Goal: Feedback & Contribution: Leave review/rating

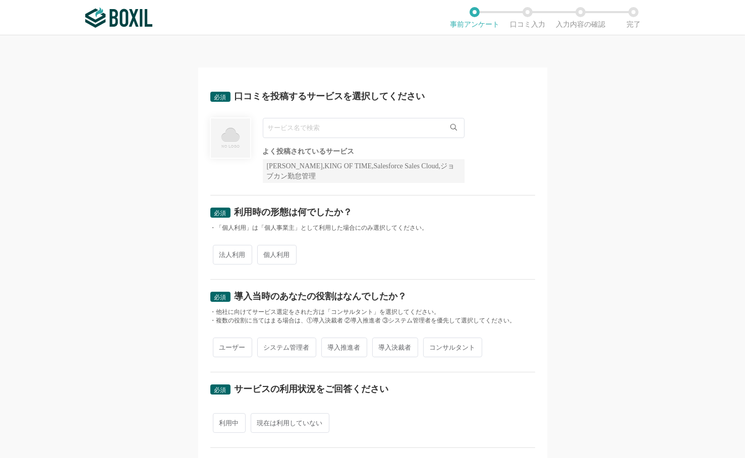
click at [307, 131] on input "text" at bounding box center [364, 128] width 202 height 20
paste input "Slack"
type input "Slack"
click at [300, 148] on li "Slack" at bounding box center [363, 149] width 201 height 20
click at [574, 228] on div "必須 口コミを投稿するサービスを選択してください Slack Slack よく投稿されているサービス Sansan,KING OF TIME,Salesfor…" at bounding box center [372, 246] width 745 height 423
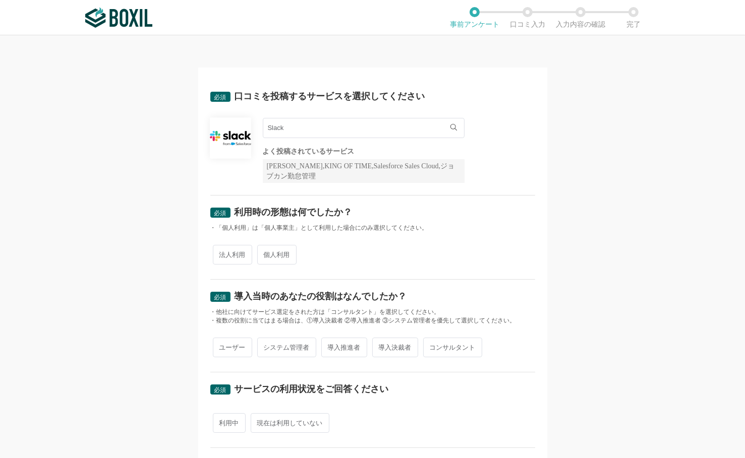
click at [229, 248] on span "法人利用" at bounding box center [232, 255] width 39 height 20
click at [222, 248] on input "法人利用" at bounding box center [218, 250] width 7 height 7
radio input "true"
click at [225, 342] on span "ユーザー" at bounding box center [232, 348] width 39 height 20
click at [222, 342] on input "ユーザー" at bounding box center [218, 342] width 7 height 7
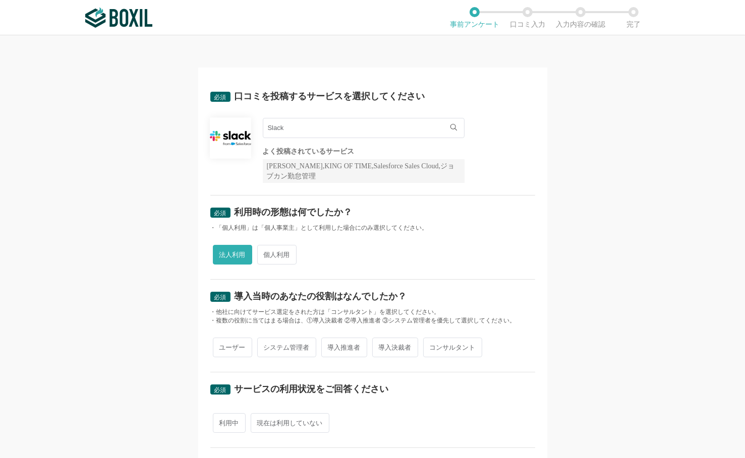
radio input "true"
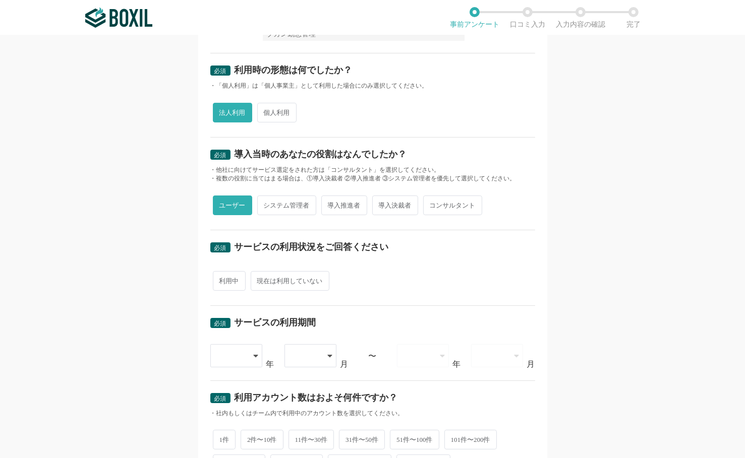
scroll to position [151, 0]
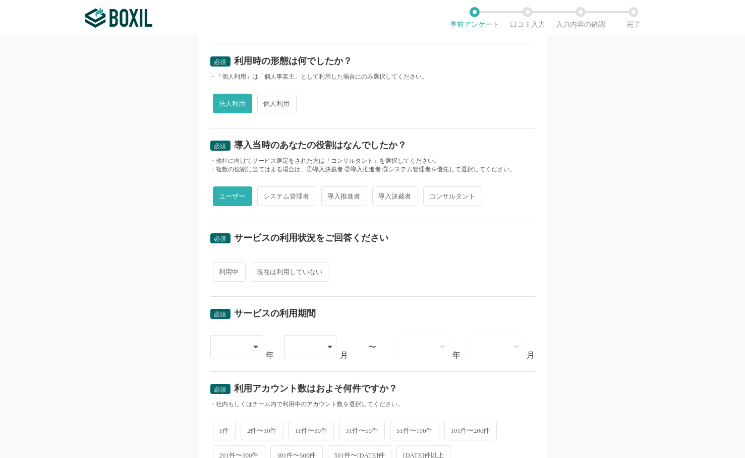
click at [221, 272] on span "利用中" at bounding box center [229, 272] width 33 height 20
click at [221, 270] on input "利用中" at bounding box center [218, 267] width 7 height 7
radio input "true"
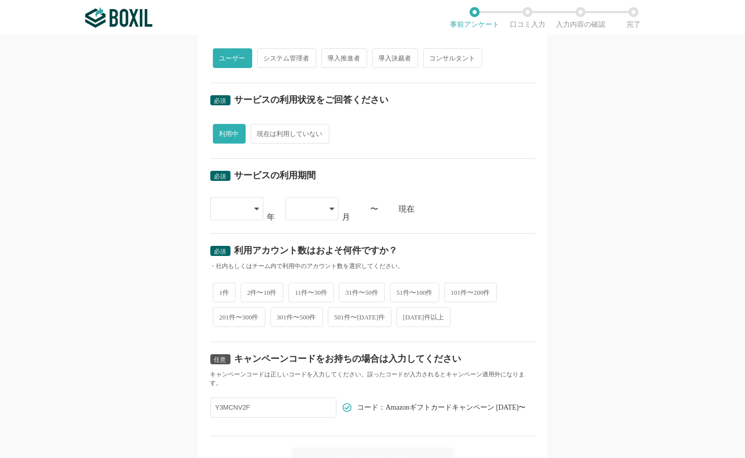
scroll to position [302, 0]
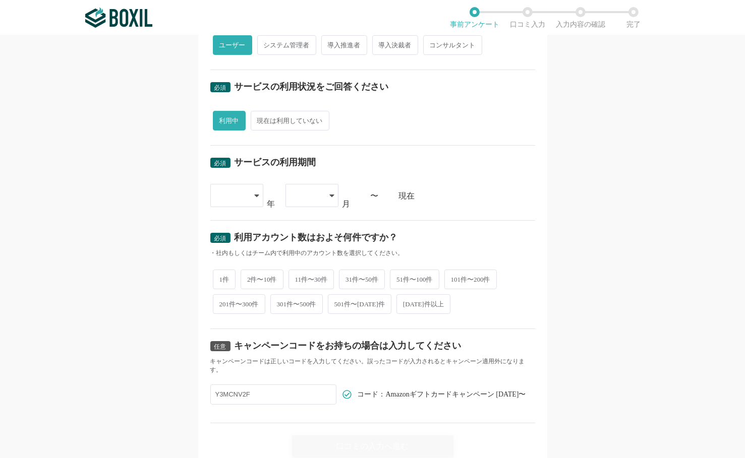
click at [247, 193] on div at bounding box center [236, 195] width 53 height 23
click at [234, 300] on li "[DATE]" at bounding box center [236, 303] width 53 height 24
click at [236, 196] on div "[DATE]" at bounding box center [232, 196] width 30 height 22
click at [224, 274] on span "[DATE]" at bounding box center [231, 278] width 26 height 8
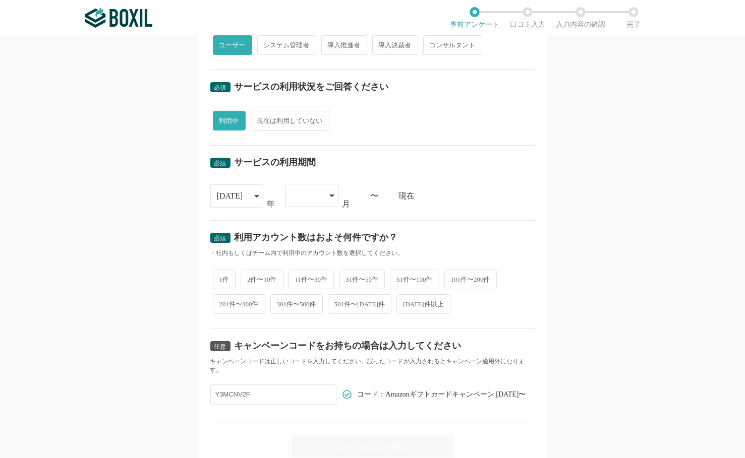
click at [318, 202] on div at bounding box center [307, 196] width 30 height 22
click at [305, 309] on li "05" at bounding box center [311, 321] width 53 height 24
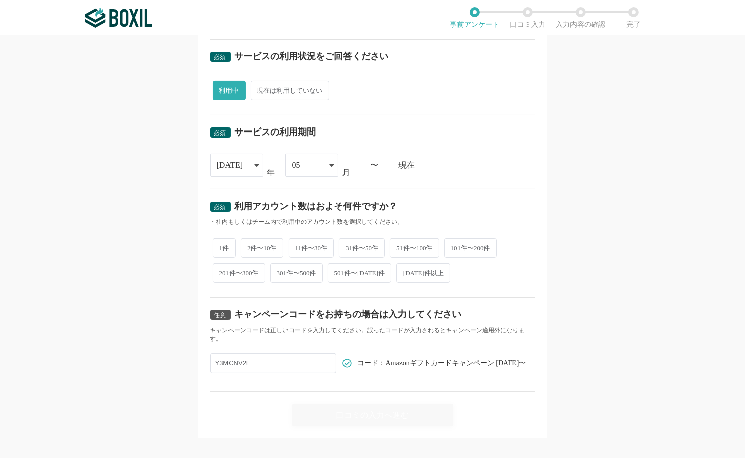
scroll to position [341, 0]
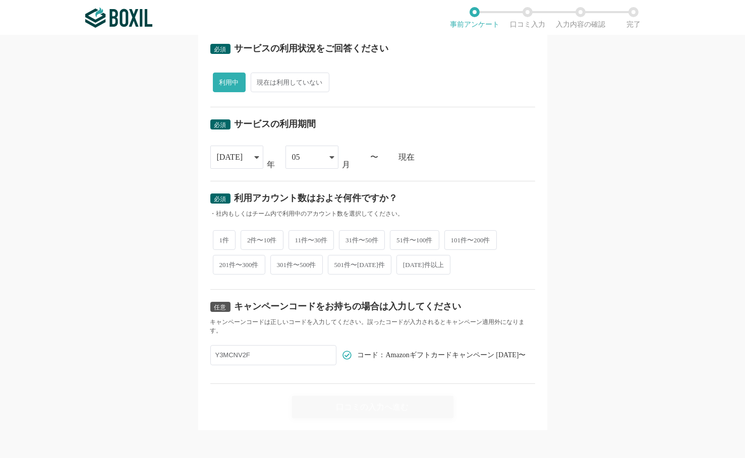
click at [244, 261] on span "201件〜300件" at bounding box center [239, 265] width 52 height 20
click at [222, 261] on input "201件〜300件" at bounding box center [218, 260] width 7 height 7
radio input "true"
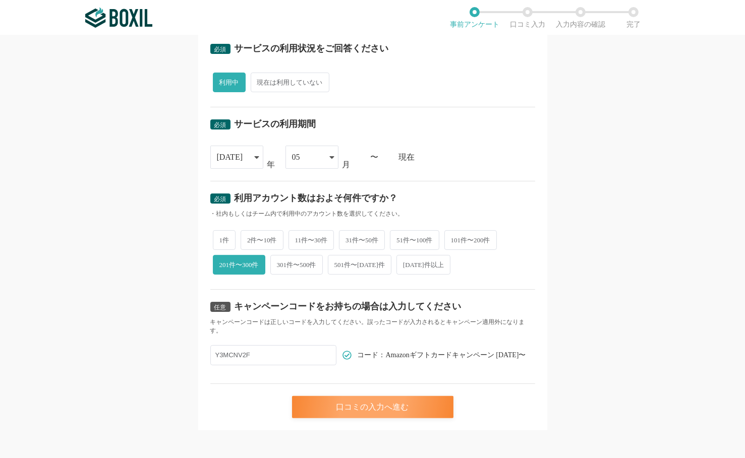
click at [405, 398] on div "口コミの入力へ進む" at bounding box center [372, 407] width 161 height 22
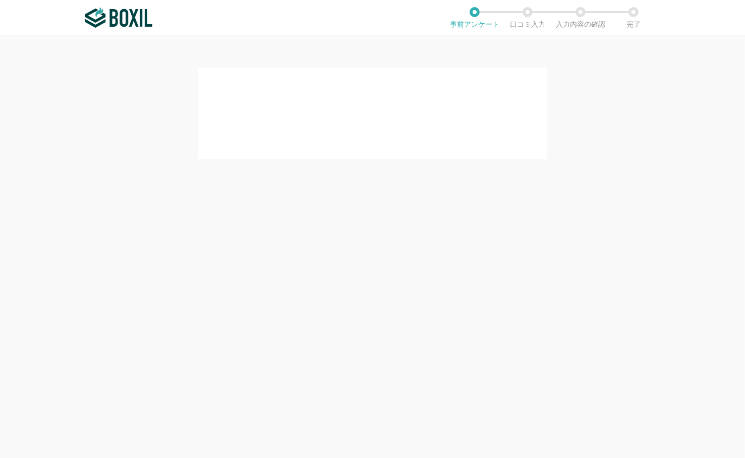
scroll to position [0, 0]
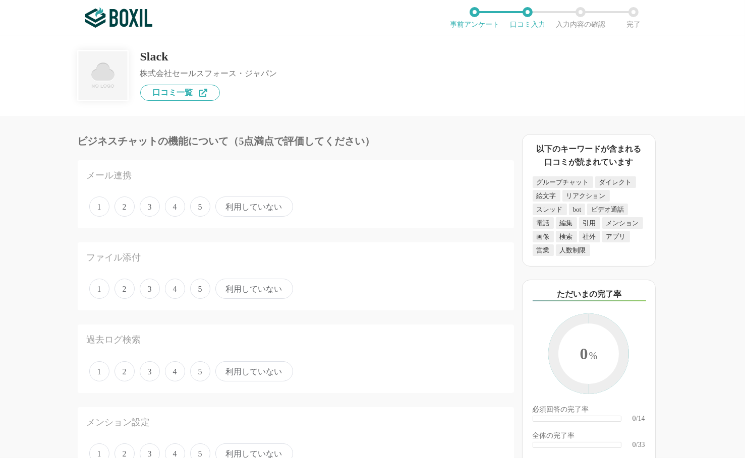
click at [175, 205] on span "4" at bounding box center [175, 207] width 20 height 20
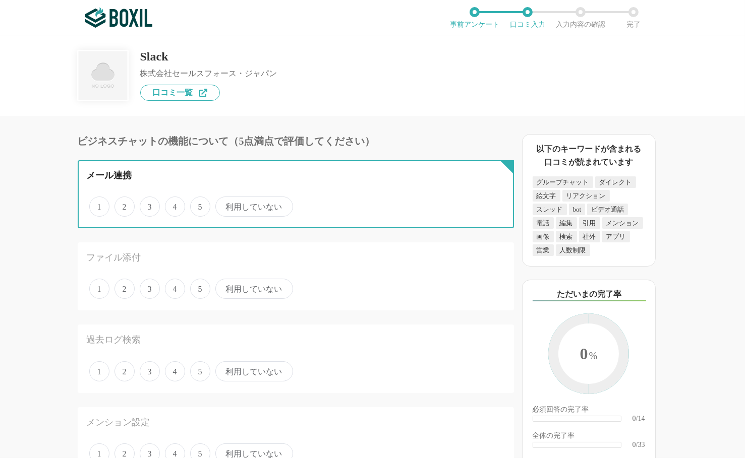
click at [174, 205] on input "4" at bounding box center [170, 201] width 7 height 7
radio input "true"
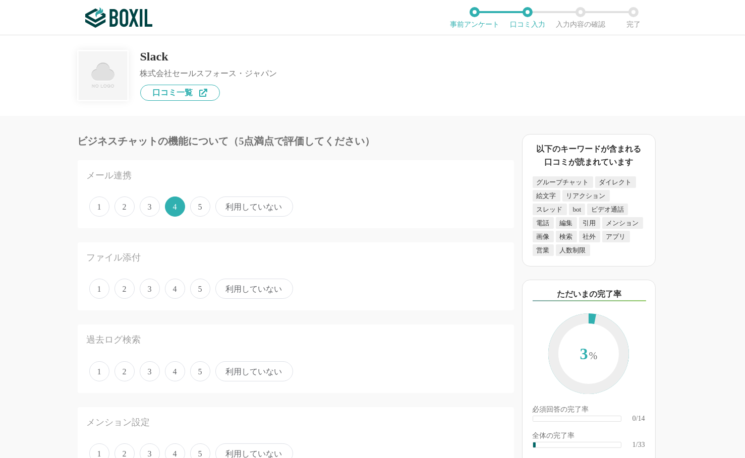
click at [160, 290] on div "1 2 3 4 5 利用していない" at bounding box center [296, 288] width 418 height 25
click at [199, 209] on span "5" at bounding box center [200, 207] width 20 height 20
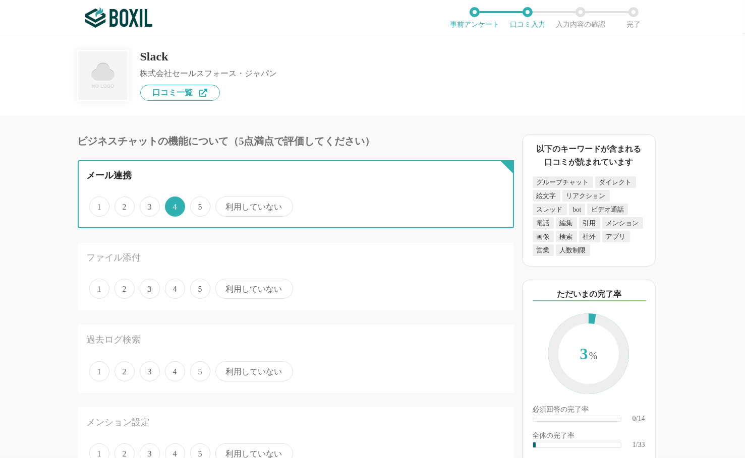
click at [199, 205] on input "5" at bounding box center [196, 201] width 7 height 7
radio input "true"
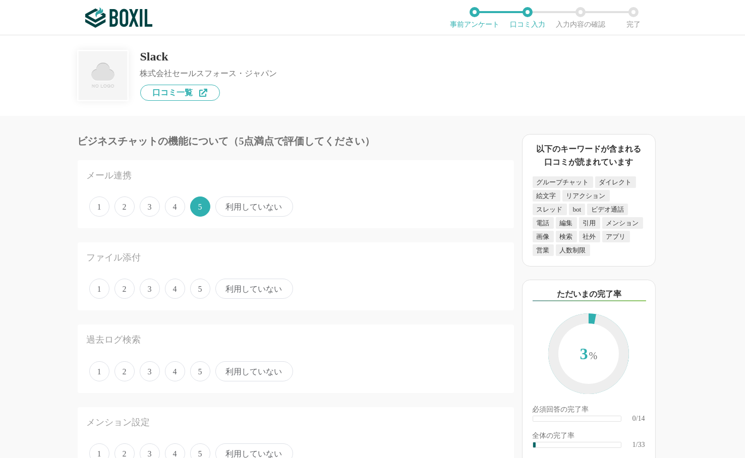
click at [151, 289] on span "3" at bounding box center [150, 289] width 20 height 20
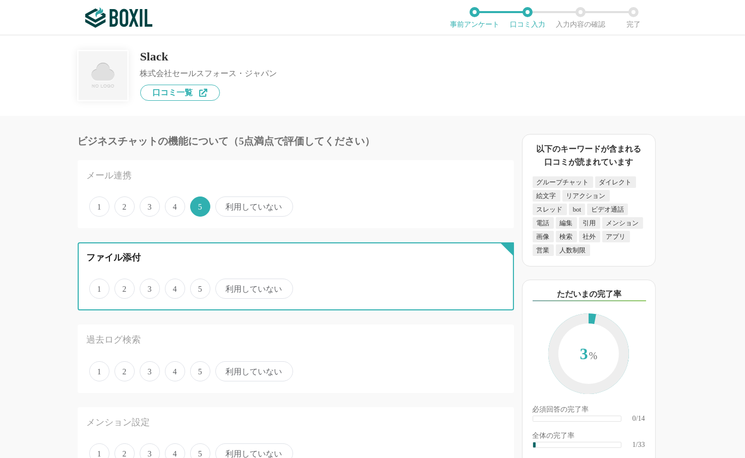
click at [149, 287] on input "3" at bounding box center [145, 283] width 7 height 7
radio input "true"
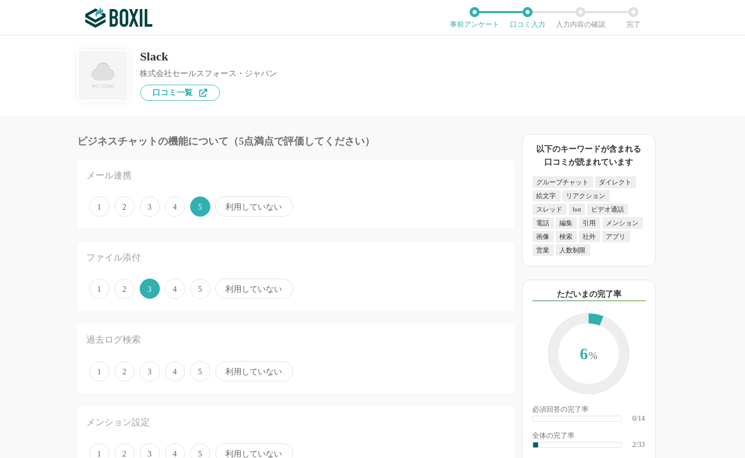
click at [171, 296] on span "4" at bounding box center [175, 289] width 20 height 20
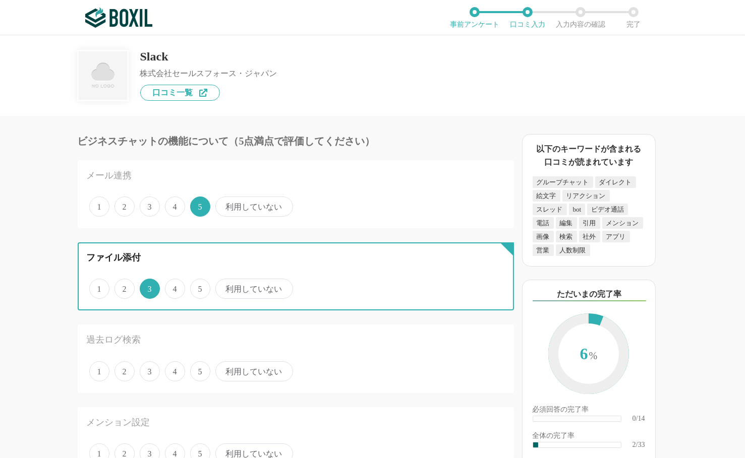
click at [171, 287] on input "4" at bounding box center [170, 283] width 7 height 7
radio input "true"
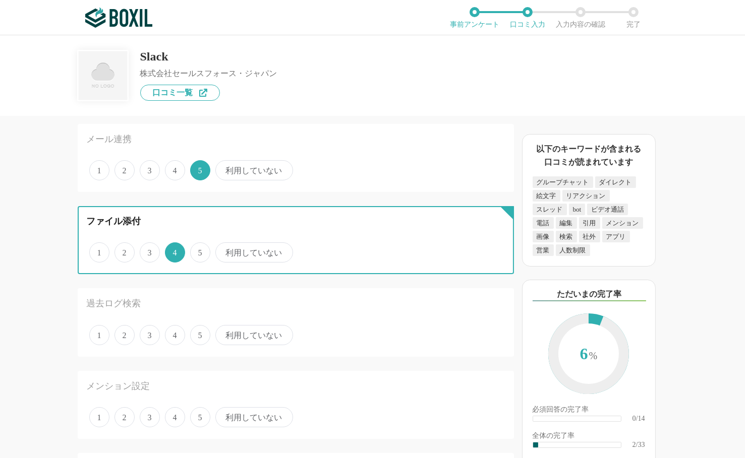
scroll to position [50, 0]
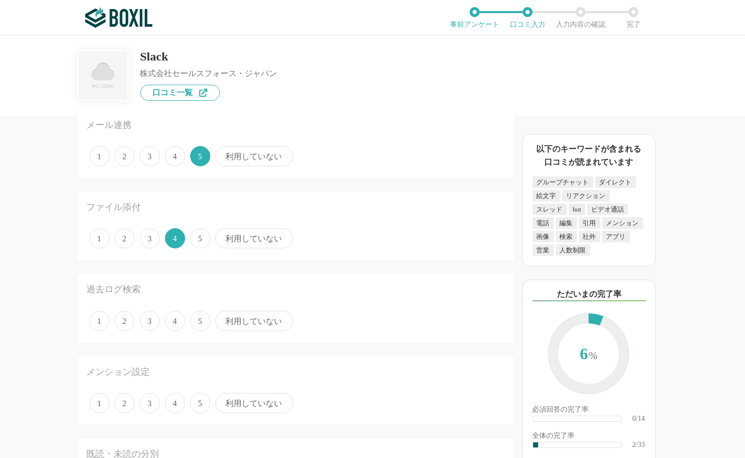
click at [172, 321] on span "4" at bounding box center [175, 321] width 20 height 20
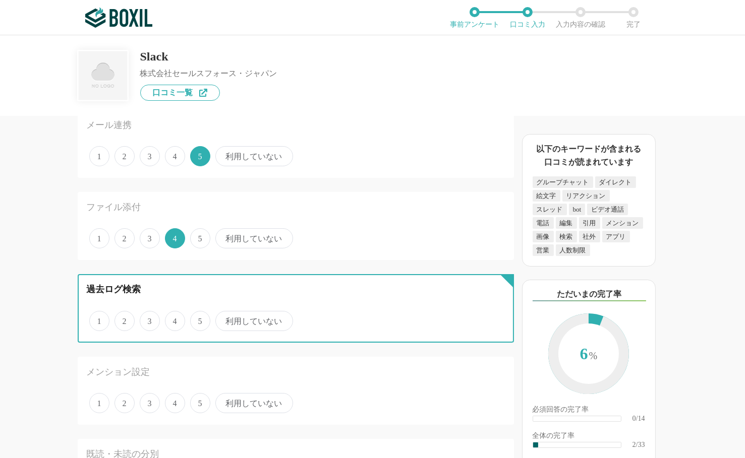
click at [172, 319] on input "4" at bounding box center [170, 316] width 7 height 7
radio input "true"
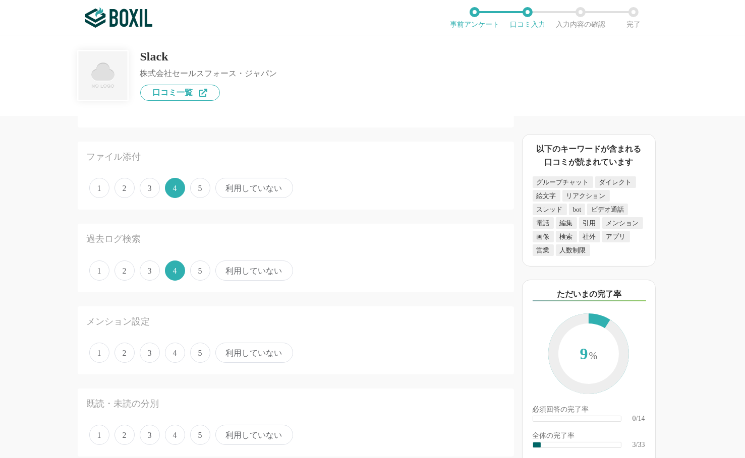
click at [196, 351] on span "5" at bounding box center [200, 353] width 20 height 20
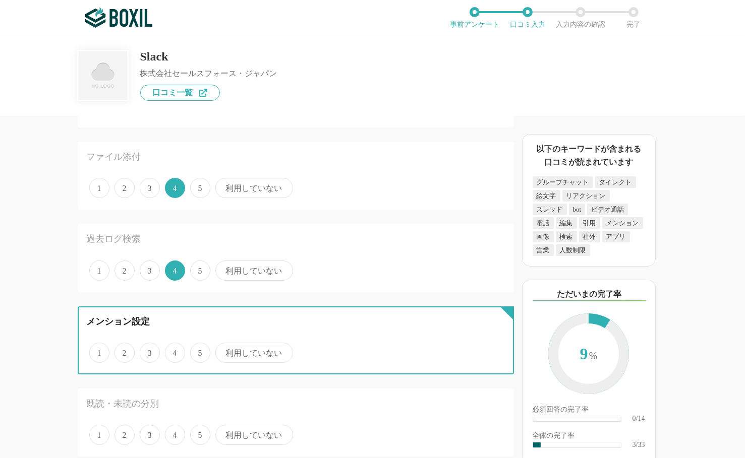
click at [196, 351] on input "5" at bounding box center [196, 347] width 7 height 7
radio input "true"
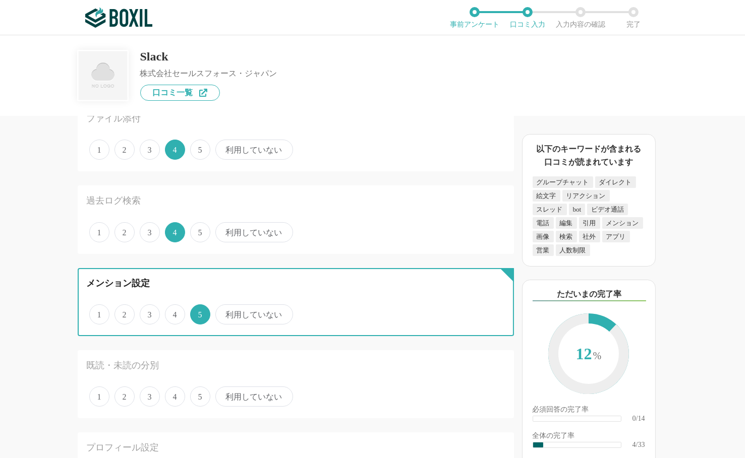
scroll to position [202, 0]
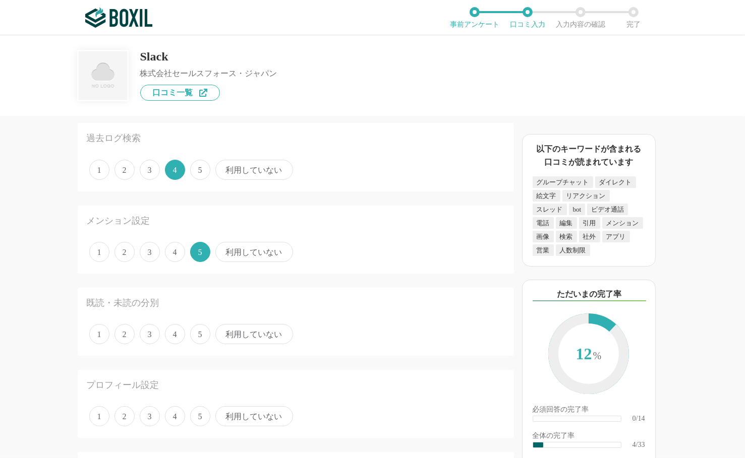
click at [170, 329] on span "4" at bounding box center [175, 334] width 20 height 20
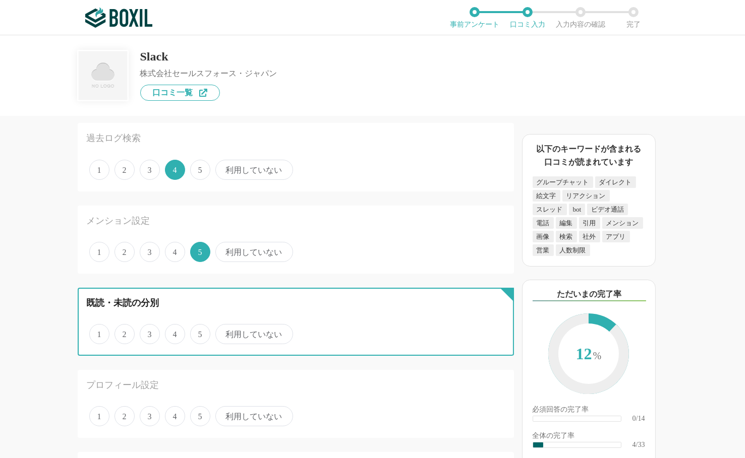
click at [170, 329] on input "4" at bounding box center [170, 329] width 7 height 7
radio input "true"
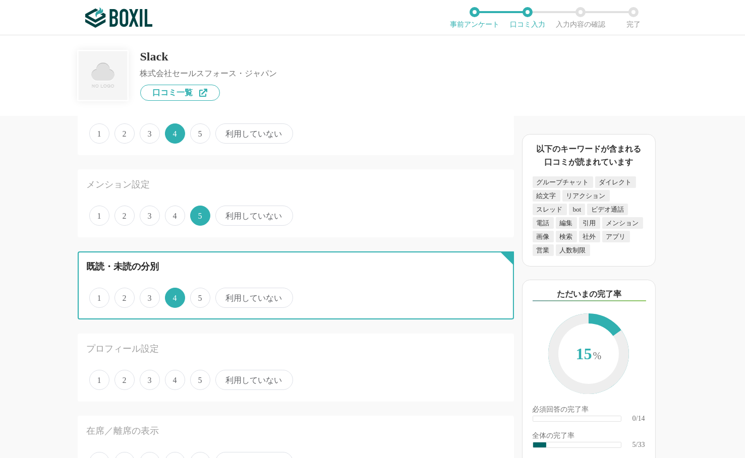
scroll to position [252, 0]
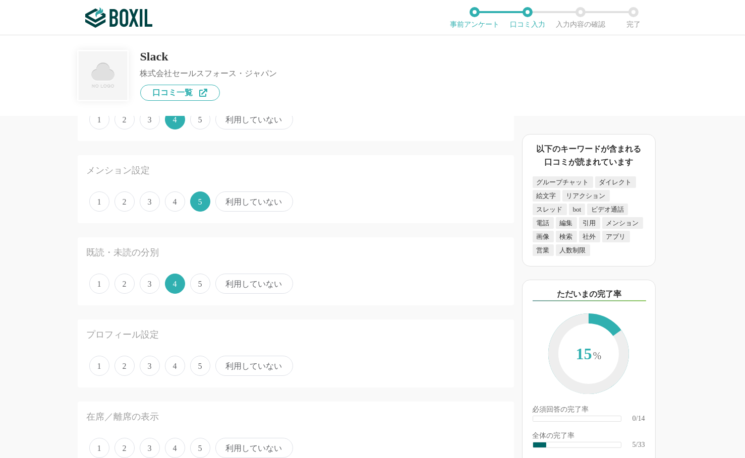
click at [156, 364] on span "3" at bounding box center [150, 366] width 20 height 20
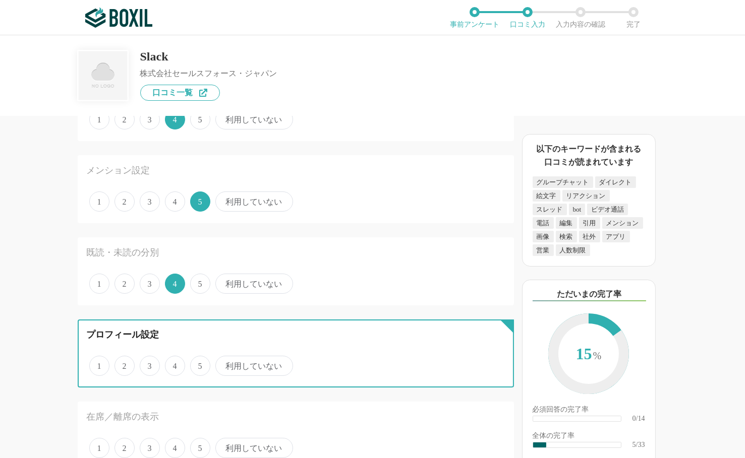
click at [149, 364] on input "3" at bounding box center [145, 360] width 7 height 7
radio input "true"
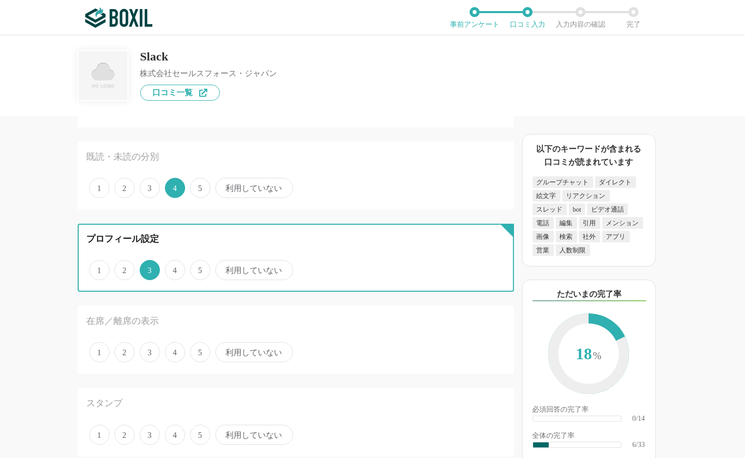
scroll to position [353, 0]
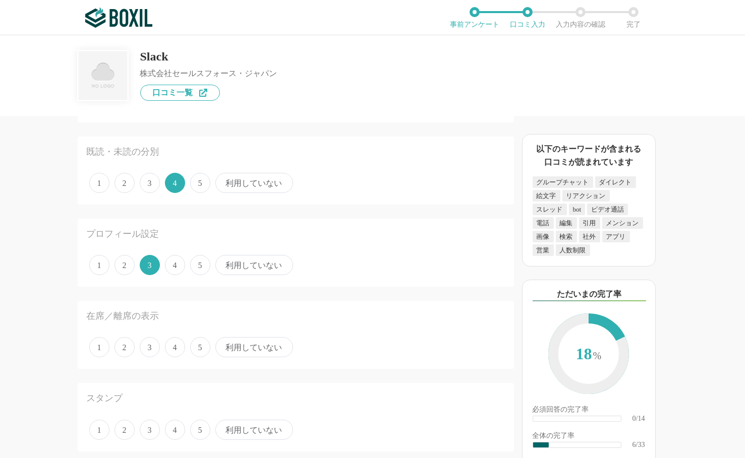
click at [180, 350] on span "4" at bounding box center [175, 347] width 20 height 20
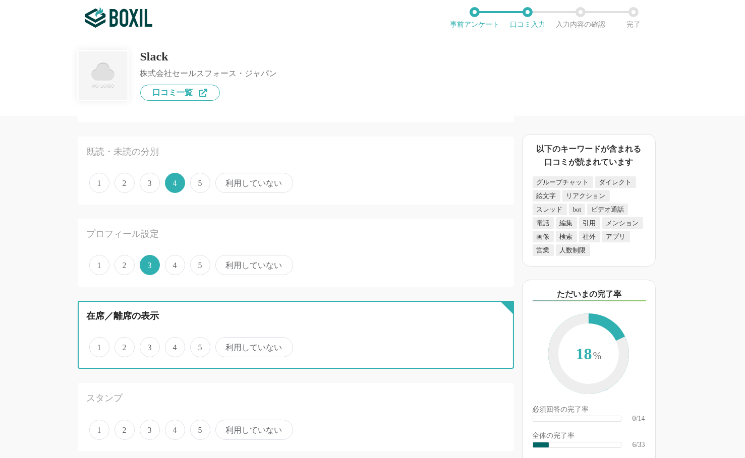
click at [174, 345] on input "4" at bounding box center [170, 342] width 7 height 7
radio input "true"
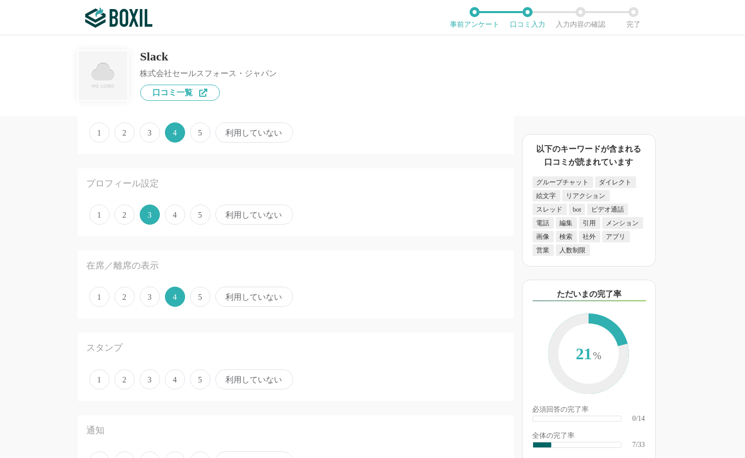
click at [180, 378] on span "4" at bounding box center [175, 380] width 20 height 20
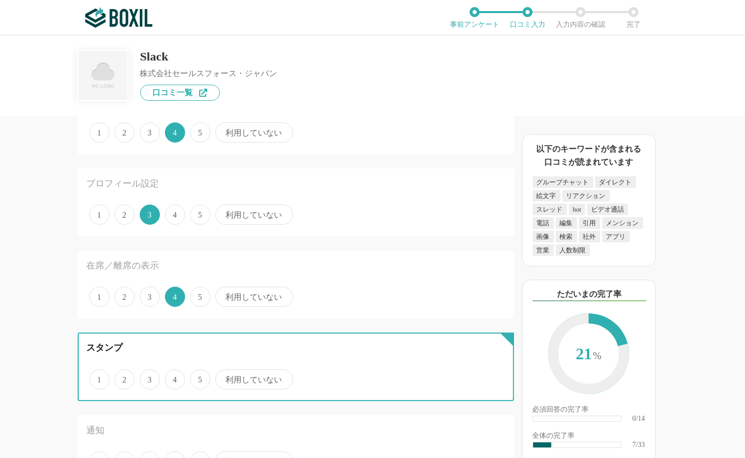
click at [174, 378] on input "4" at bounding box center [170, 374] width 7 height 7
radio input "true"
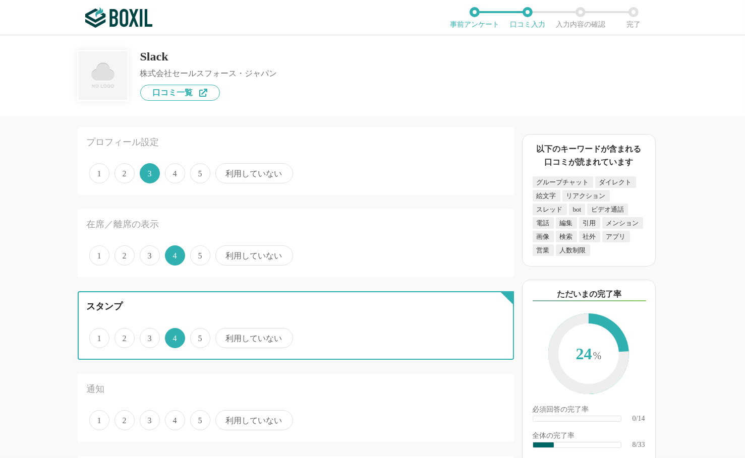
scroll to position [504, 0]
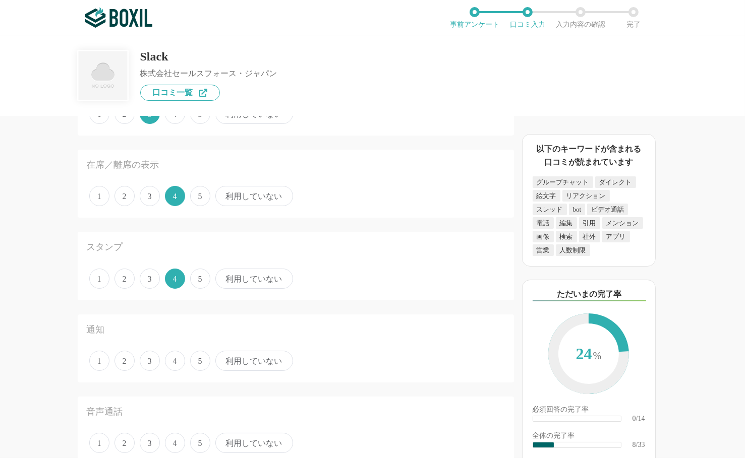
click at [174, 362] on span "4" at bounding box center [175, 361] width 20 height 20
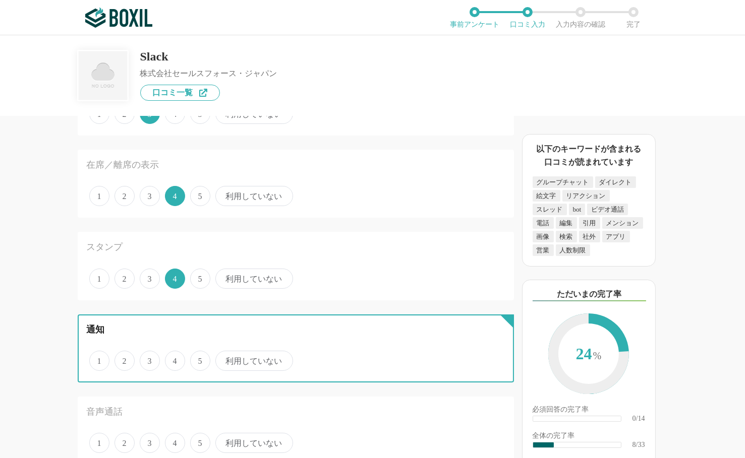
click at [174, 359] on input "4" at bounding box center [170, 355] width 7 height 7
radio input "true"
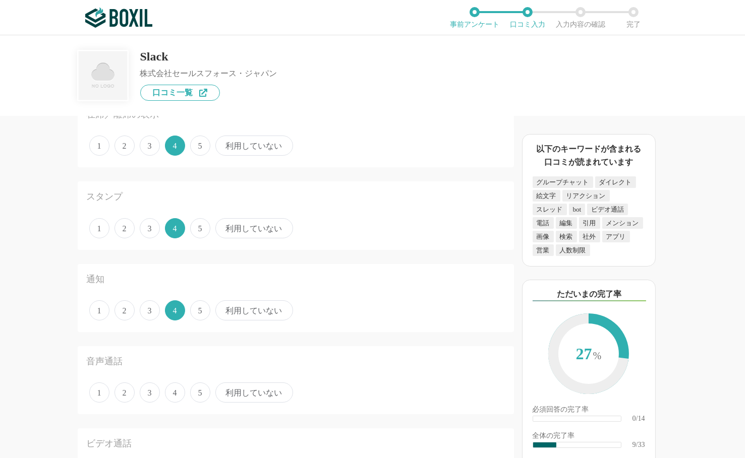
click at [198, 393] on span "5" at bounding box center [200, 393] width 20 height 20
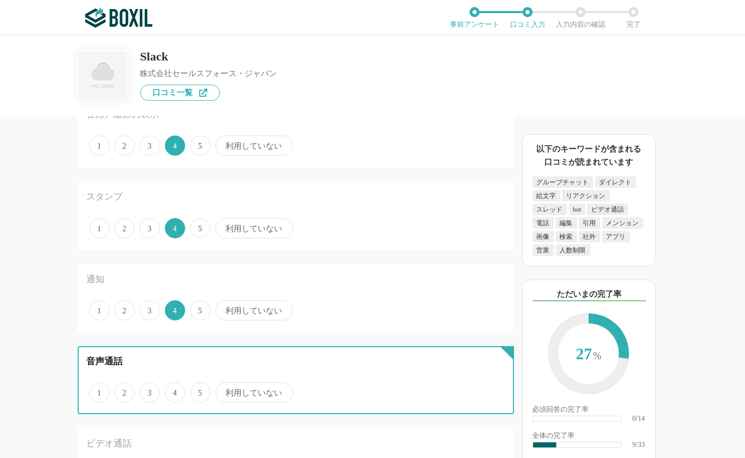
click at [198, 391] on input "5" at bounding box center [196, 387] width 7 height 7
radio input "true"
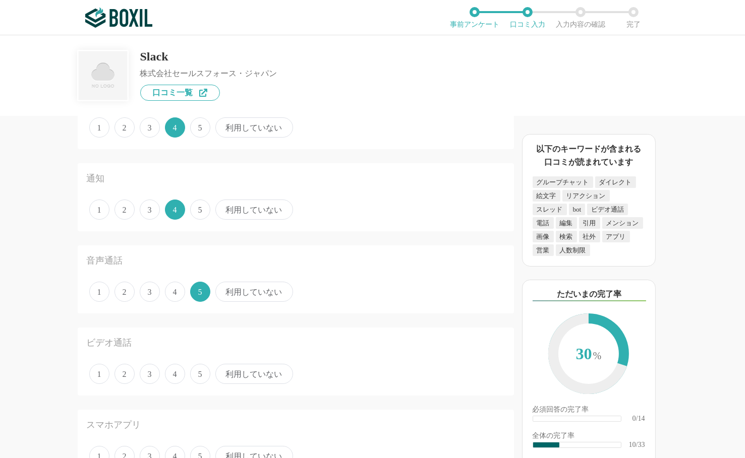
click at [171, 377] on span "4" at bounding box center [175, 374] width 20 height 20
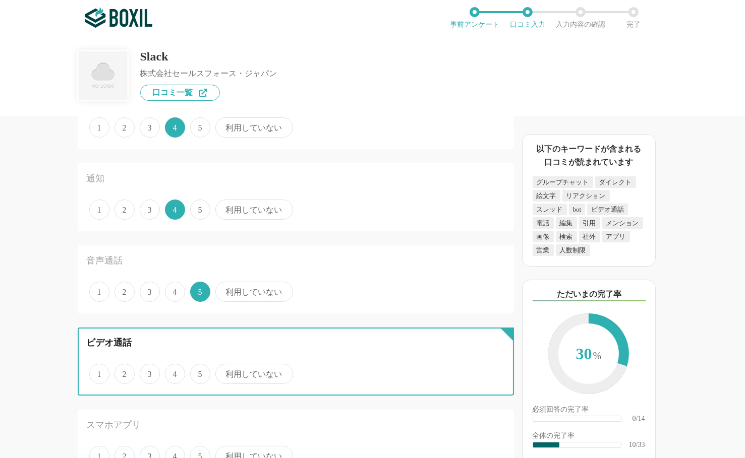
click at [171, 372] on input "4" at bounding box center [170, 369] width 7 height 7
radio input "true"
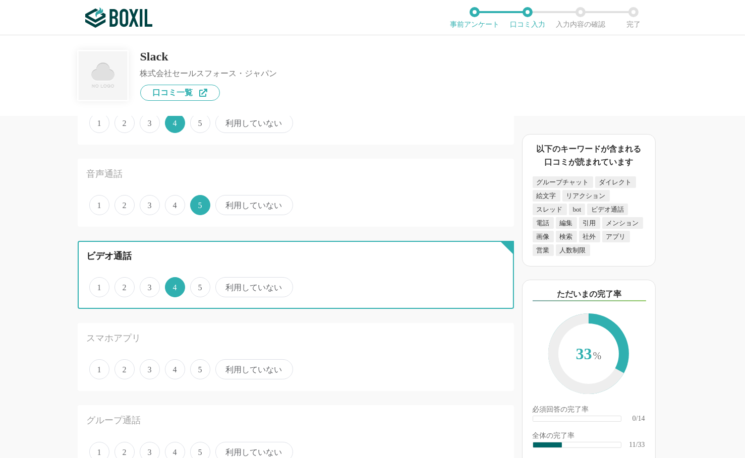
scroll to position [756, 0]
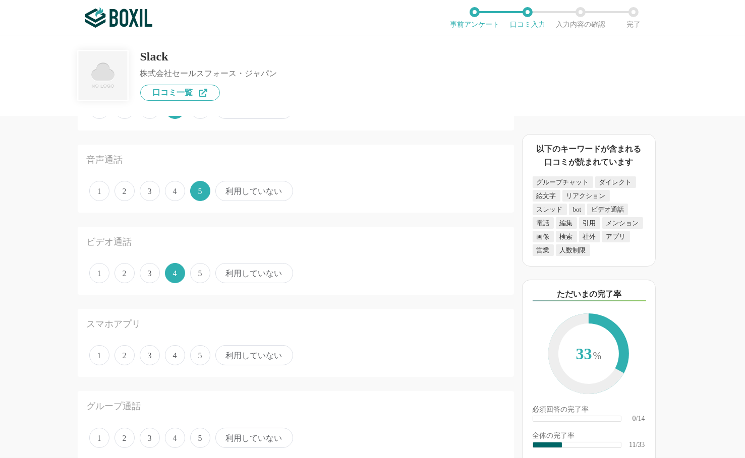
click at [150, 355] on span "3" at bounding box center [150, 355] width 20 height 20
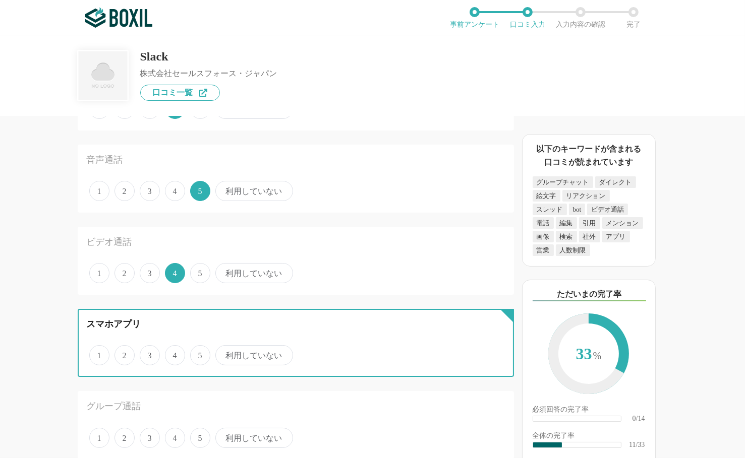
click at [149, 353] on input "3" at bounding box center [145, 350] width 7 height 7
radio input "true"
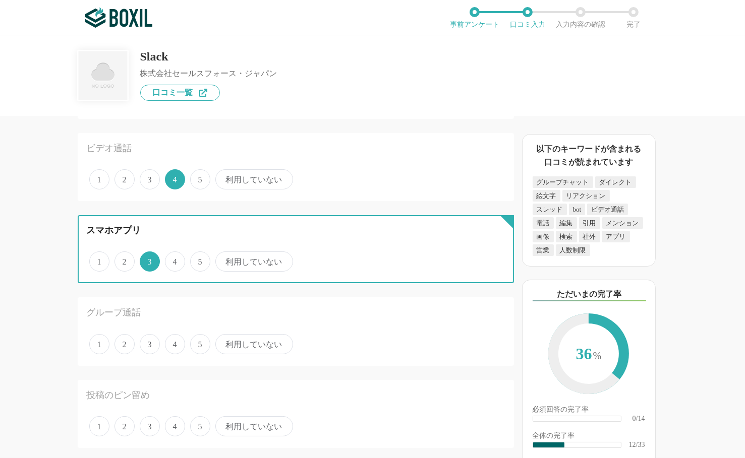
scroll to position [857, 0]
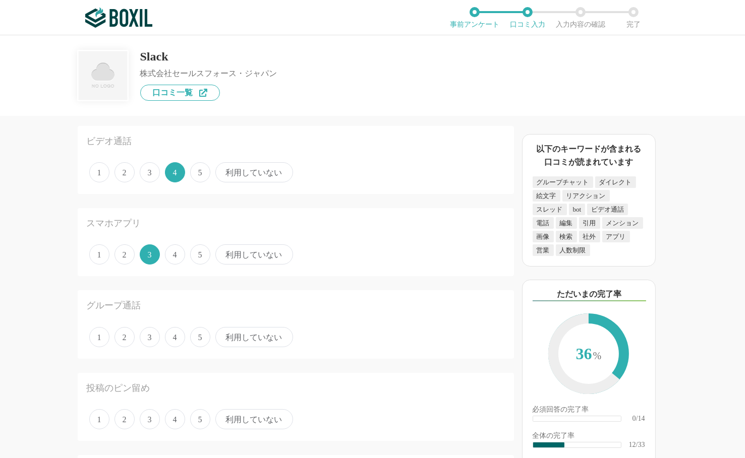
click at [179, 335] on span "4" at bounding box center [175, 337] width 20 height 20
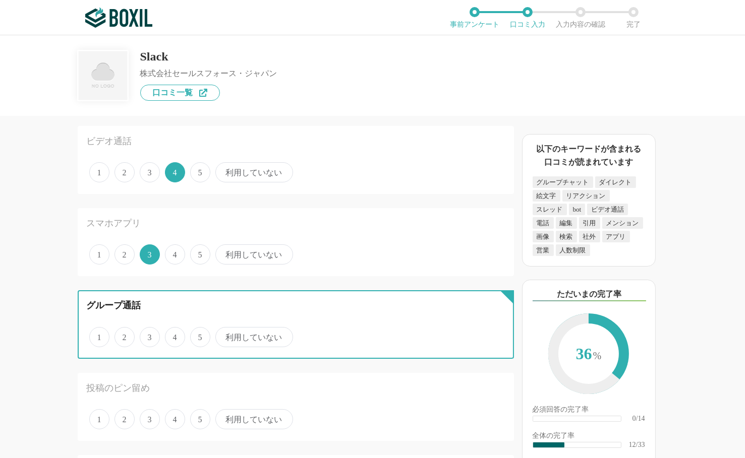
click at [174, 335] on input "4" at bounding box center [170, 332] width 7 height 7
radio input "true"
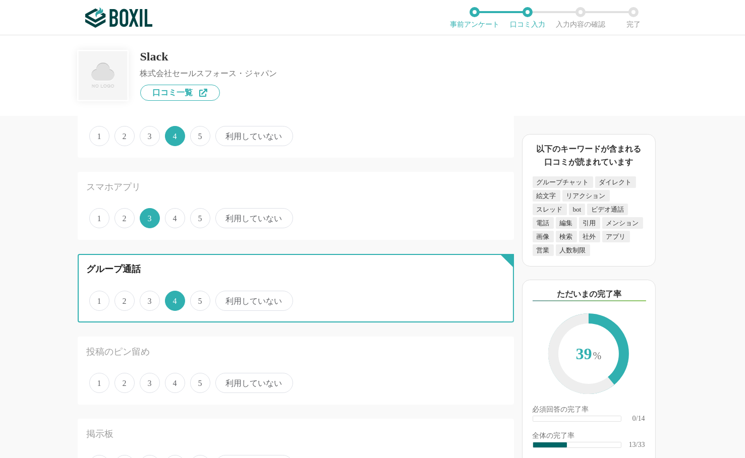
scroll to position [907, 0]
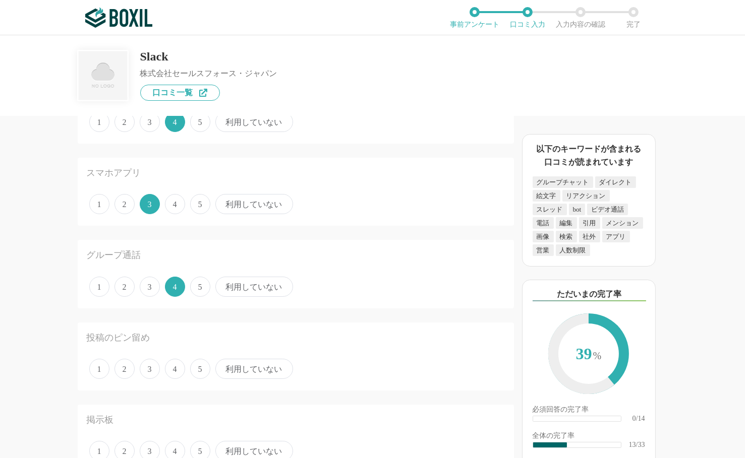
click at [180, 367] on span "4" at bounding box center [175, 369] width 20 height 20
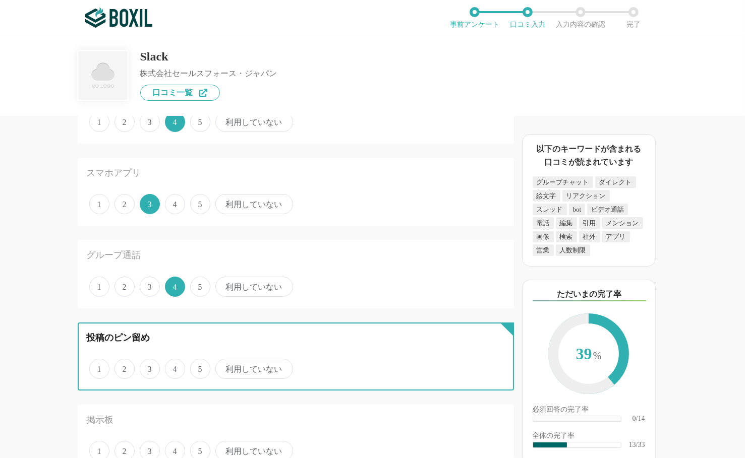
click at [174, 367] on input "4" at bounding box center [170, 363] width 7 height 7
radio input "true"
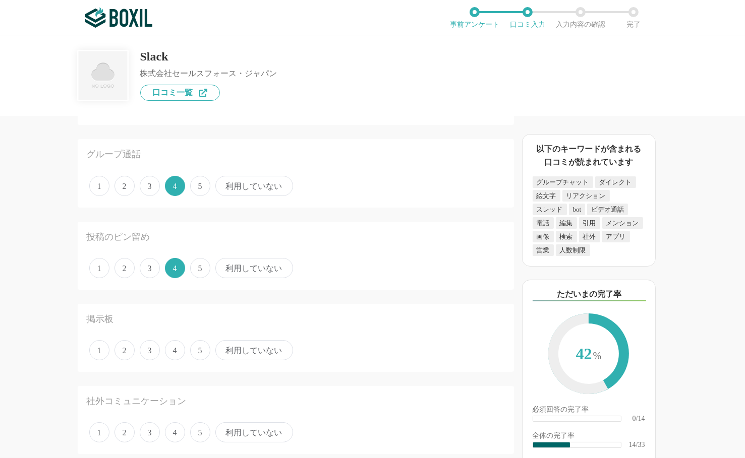
click at [194, 343] on span "5" at bounding box center [200, 350] width 20 height 20
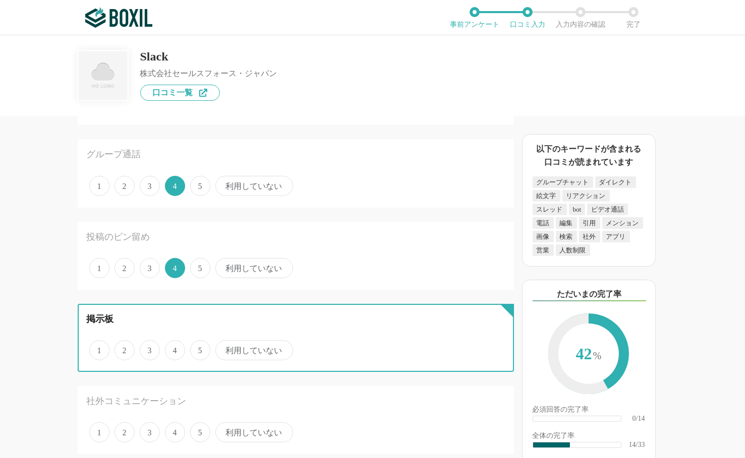
click at [194, 343] on input "5" at bounding box center [196, 345] width 7 height 7
radio input "true"
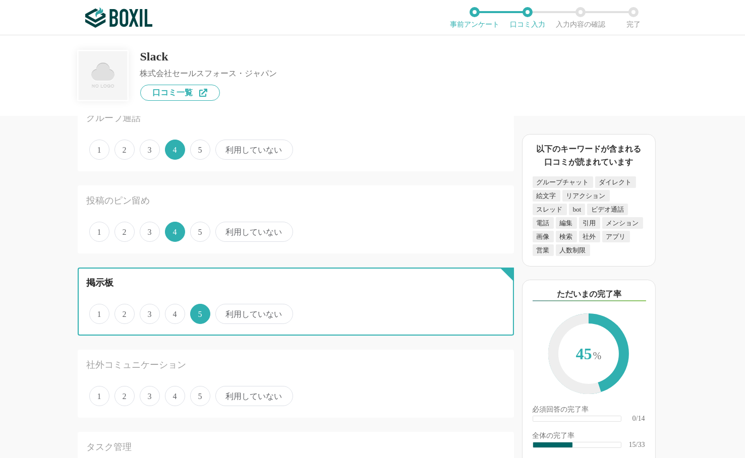
scroll to position [1109, 0]
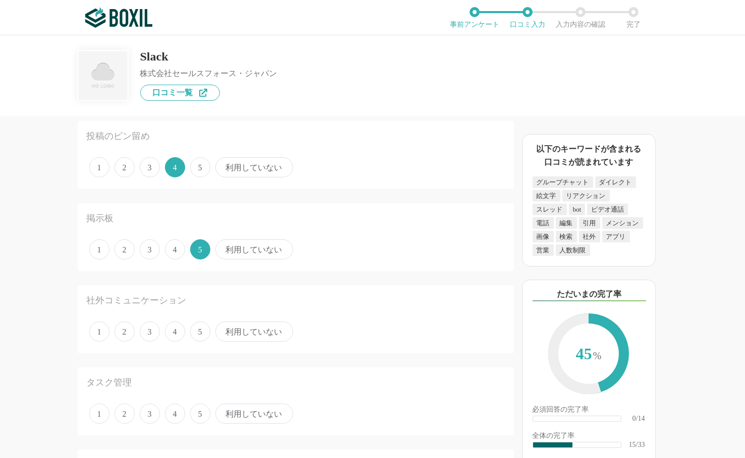
click at [168, 331] on span "4" at bounding box center [175, 332] width 20 height 20
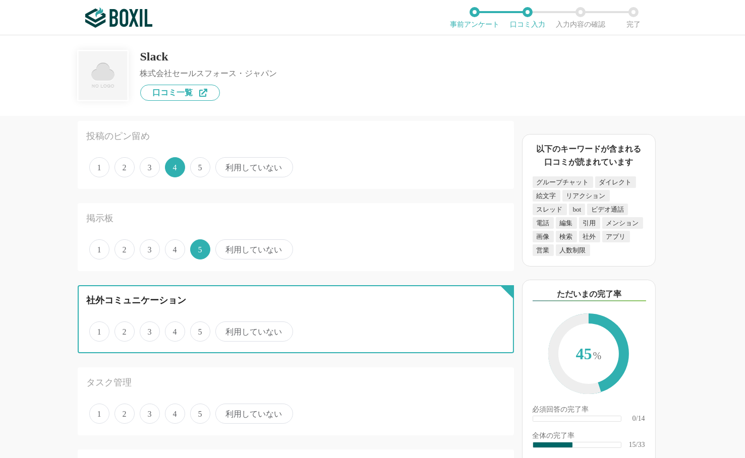
click at [168, 330] on input "4" at bounding box center [170, 326] width 7 height 7
radio input "true"
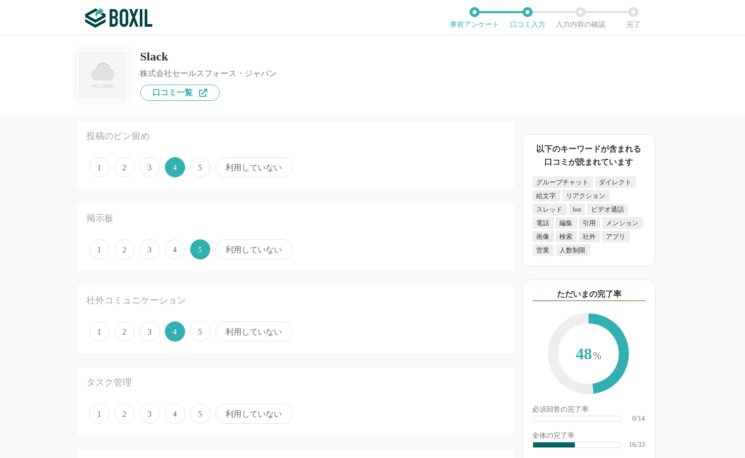
click at [172, 407] on span "4" at bounding box center [175, 414] width 20 height 20
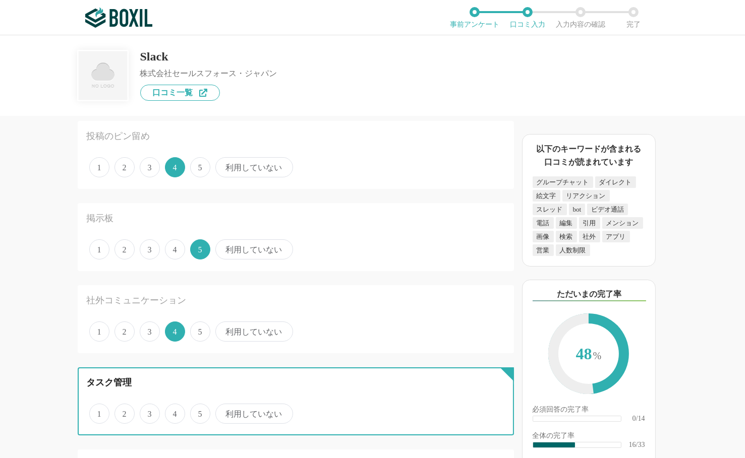
click at [172, 407] on input "4" at bounding box center [170, 408] width 7 height 7
radio input "true"
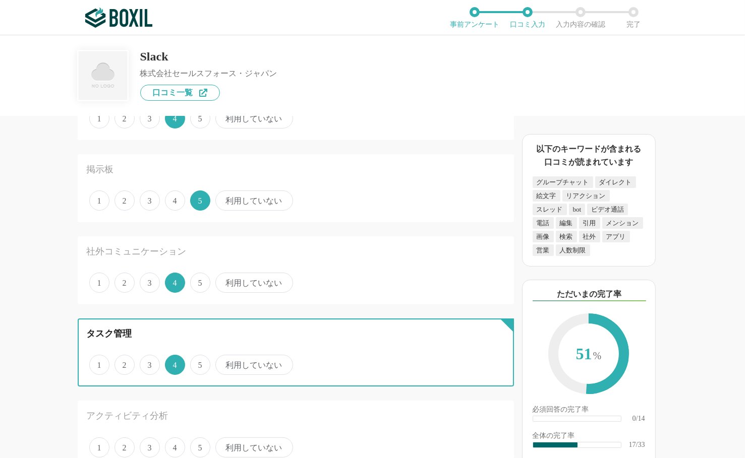
scroll to position [1210, 0]
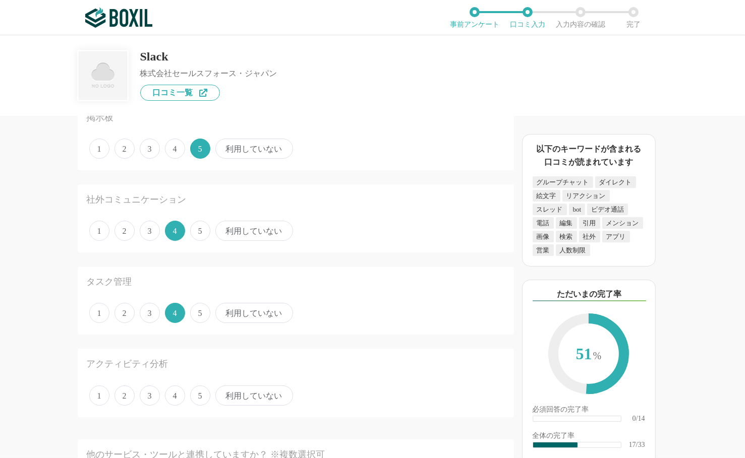
click at [179, 394] on span "4" at bounding box center [175, 396] width 20 height 20
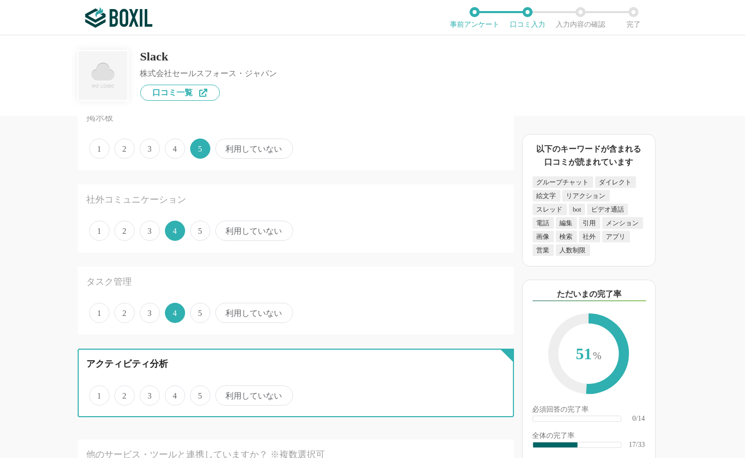
click at [174, 394] on input "4" at bounding box center [170, 390] width 7 height 7
radio input "true"
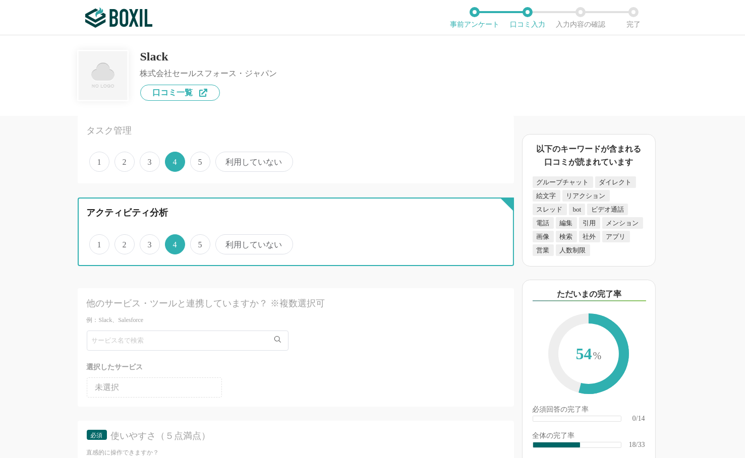
scroll to position [1512, 0]
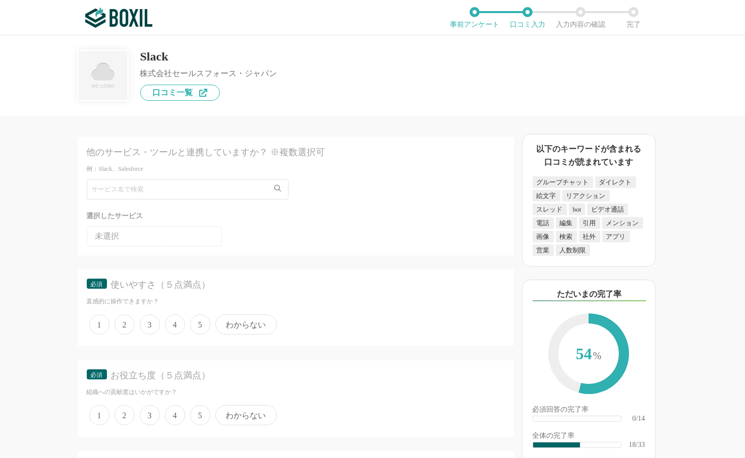
click at [174, 326] on span "4" at bounding box center [175, 325] width 20 height 20
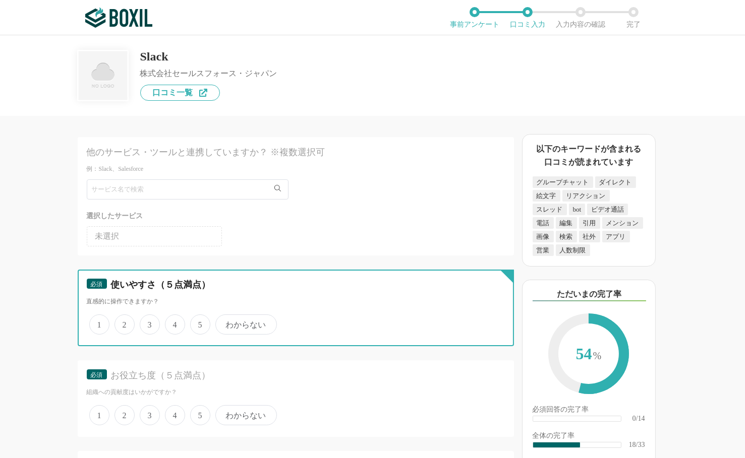
click at [174, 323] on input "4" at bounding box center [170, 319] width 7 height 7
radio input "true"
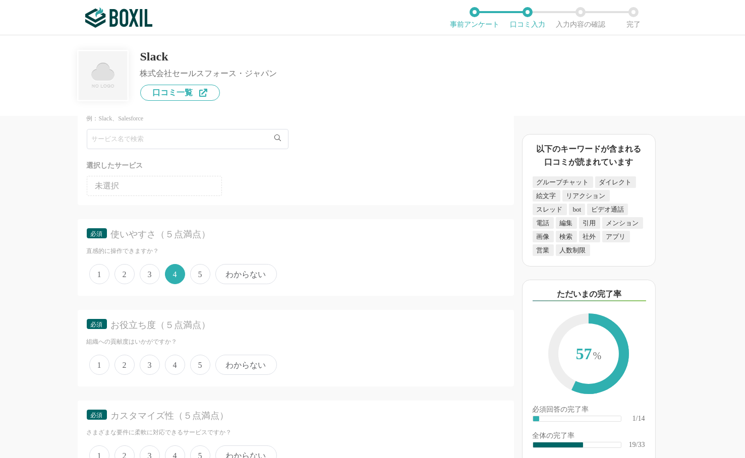
click at [186, 357] on div "1 2 3 4 5 わからない" at bounding box center [296, 364] width 418 height 25
click at [199, 358] on span "5" at bounding box center [200, 365] width 20 height 20
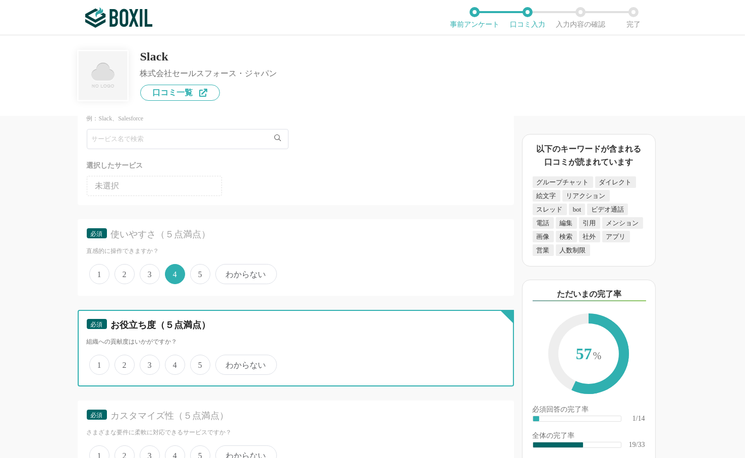
click at [199, 358] on input "5" at bounding box center [196, 359] width 7 height 7
radio input "true"
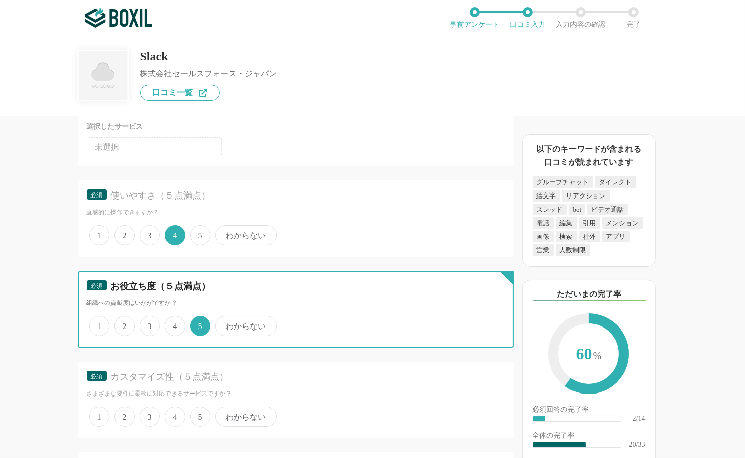
scroll to position [1664, 0]
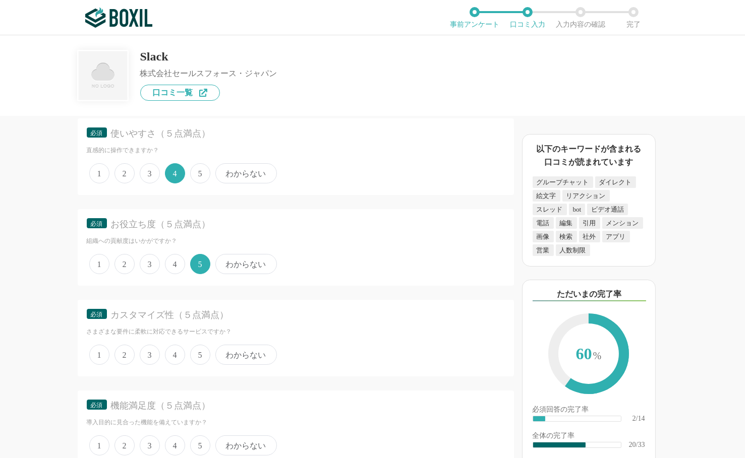
click at [173, 345] on span "4" at bounding box center [175, 355] width 20 height 20
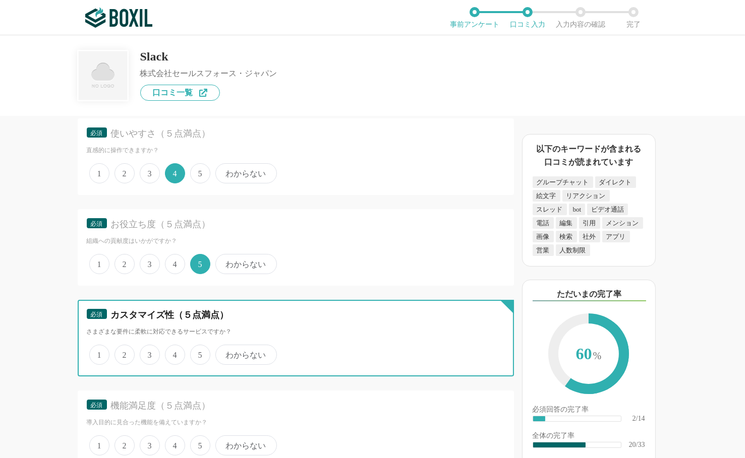
click at [173, 346] on input "4" at bounding box center [170, 349] width 7 height 7
radio input "true"
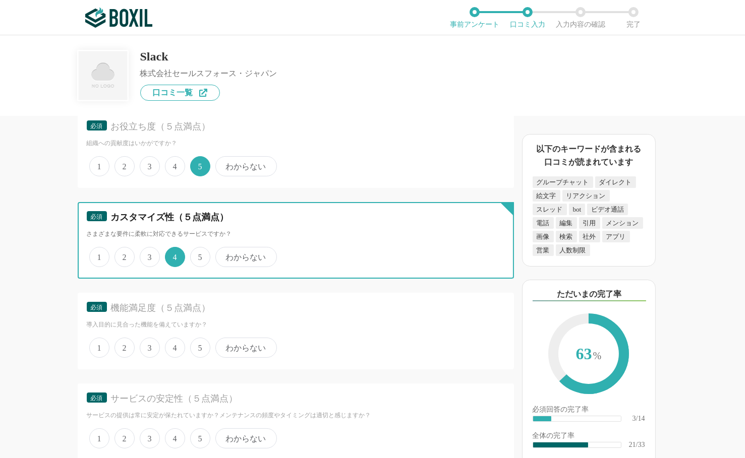
scroll to position [1765, 0]
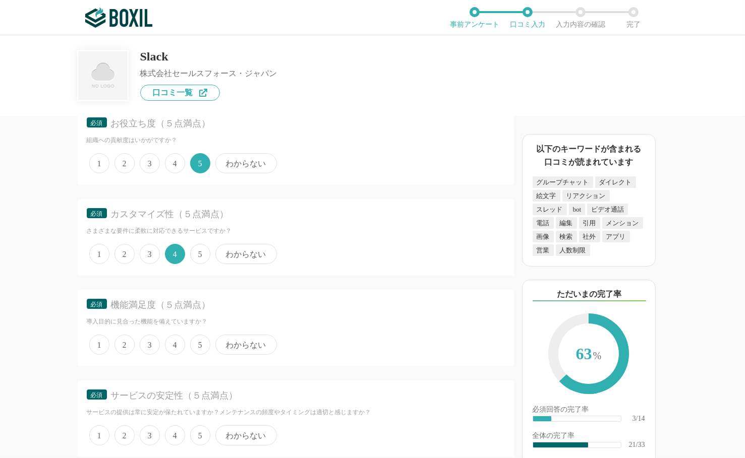
click at [174, 338] on span "4" at bounding box center [175, 345] width 20 height 20
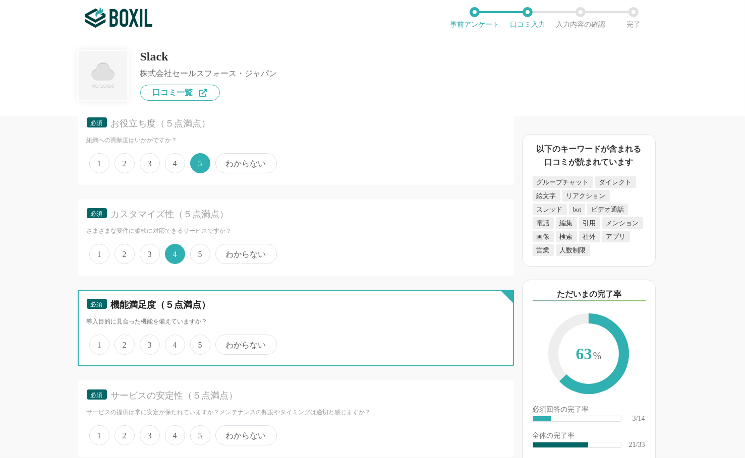
click at [174, 338] on input "4" at bounding box center [170, 339] width 7 height 7
radio input "true"
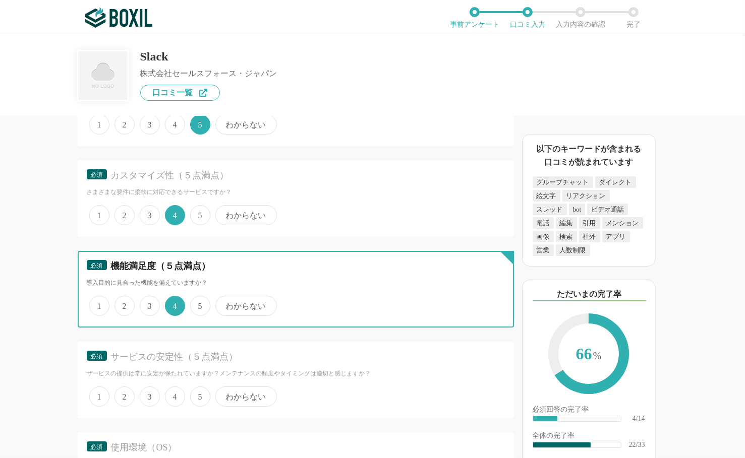
scroll to position [1815, 0]
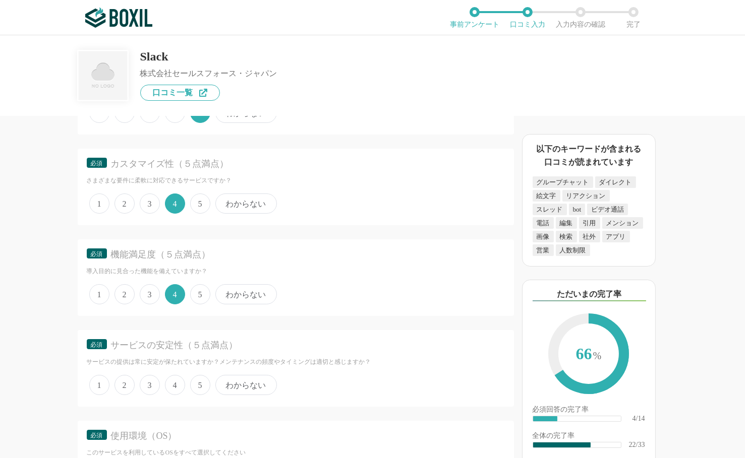
click at [183, 378] on span "4" at bounding box center [175, 385] width 20 height 20
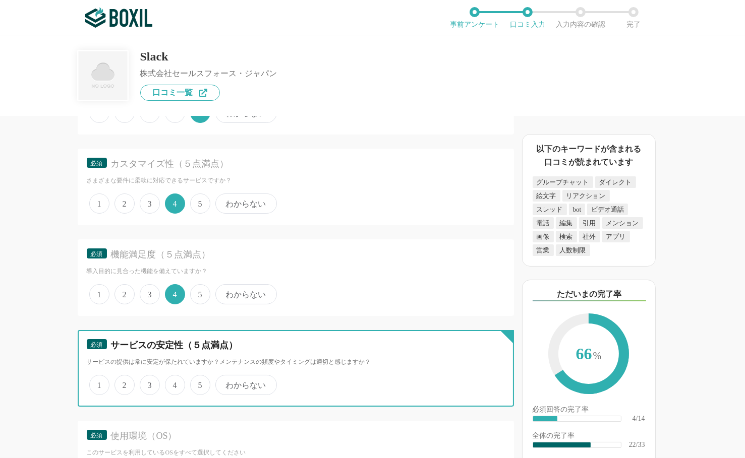
click at [174, 378] on input "4" at bounding box center [170, 380] width 7 height 7
radio input "true"
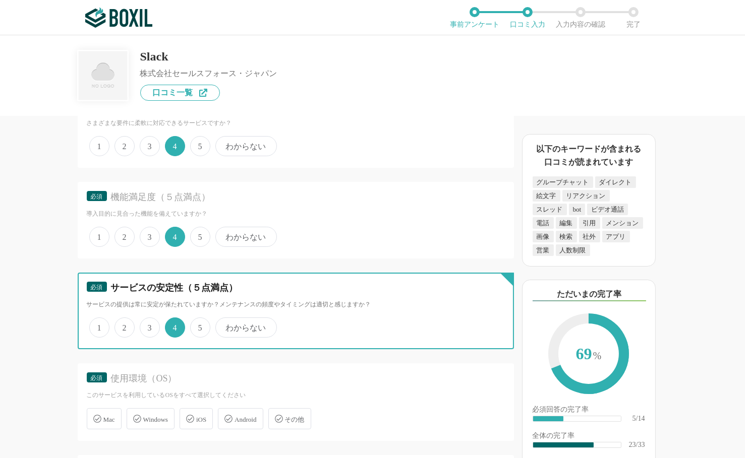
scroll to position [1916, 0]
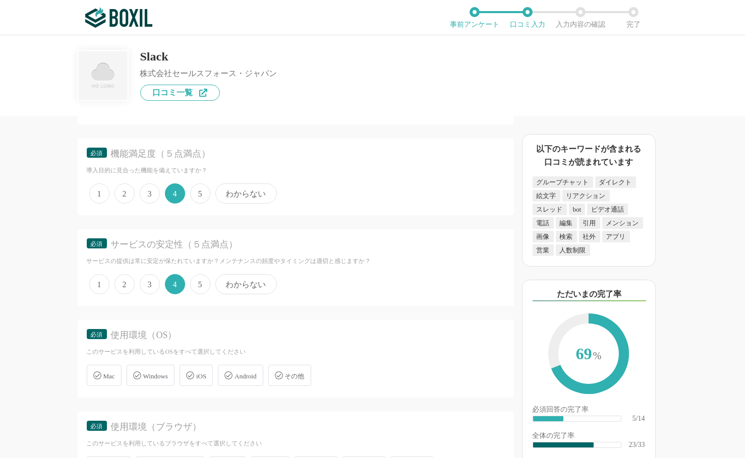
click at [164, 373] on span "Windows" at bounding box center [155, 377] width 25 height 8
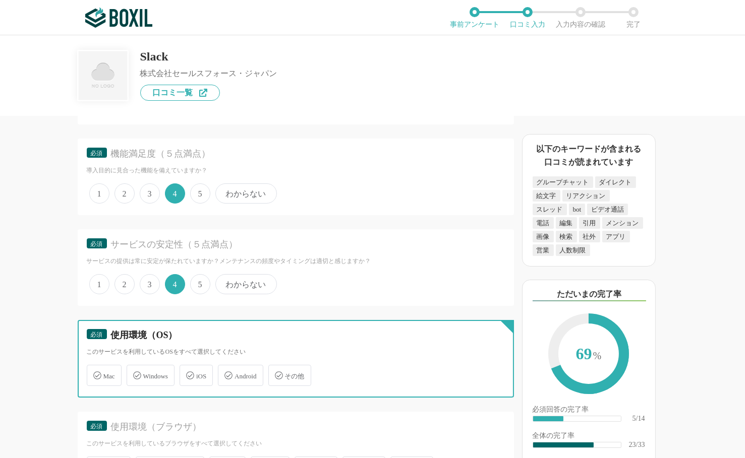
click at [135, 372] on input "Windows" at bounding box center [132, 370] width 7 height 7
checkbox input "true"
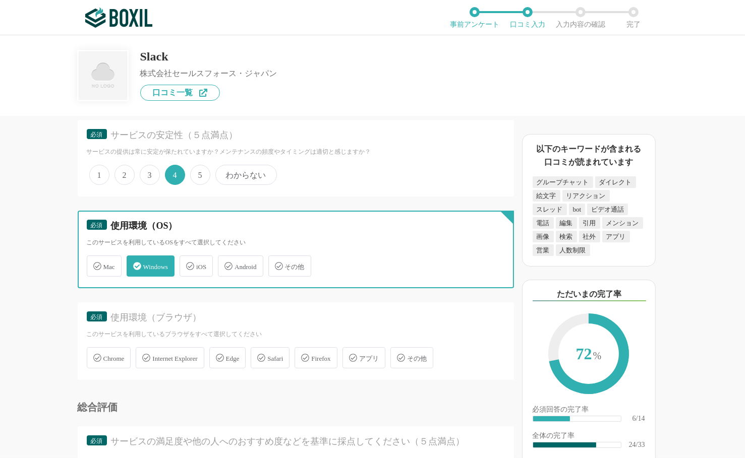
scroll to position [2067, 0]
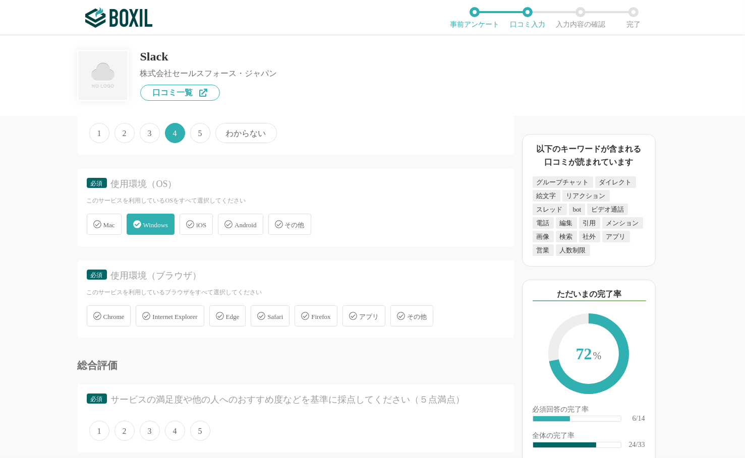
click at [115, 313] on span "Chrome" at bounding box center [113, 317] width 21 height 8
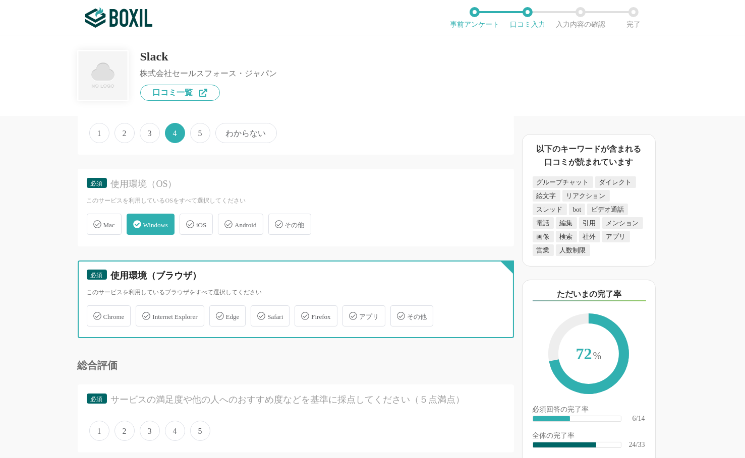
click at [95, 311] on input "Chrome" at bounding box center [92, 310] width 7 height 7
checkbox input "true"
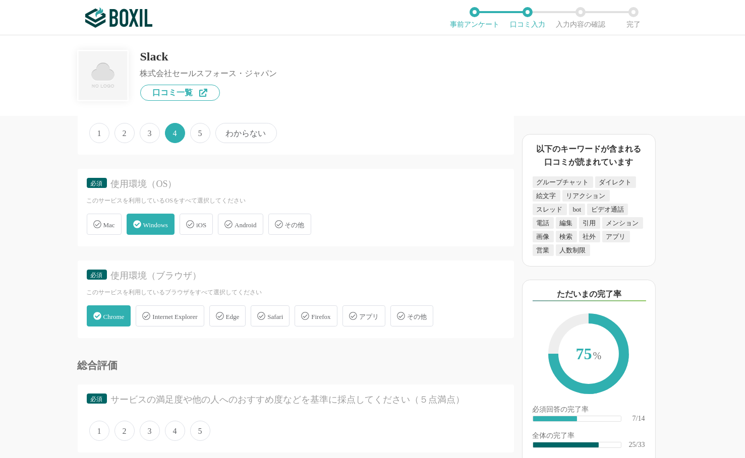
click at [230, 220] on icon at bounding box center [228, 224] width 8 height 8
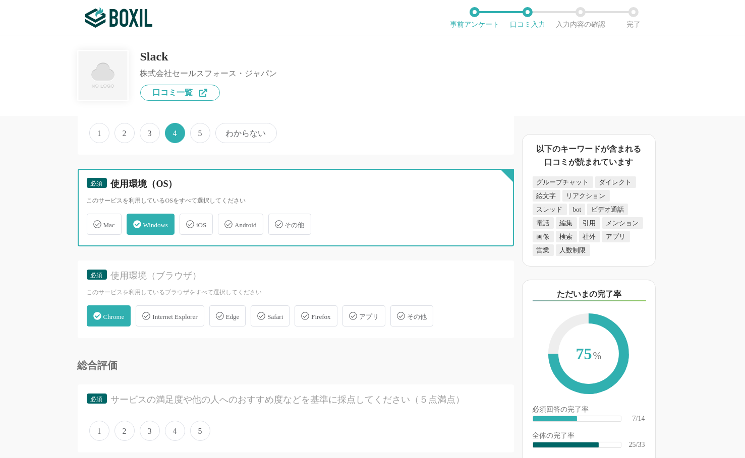
click at [226, 215] on input "Android" at bounding box center [223, 218] width 7 height 7
checkbox input "true"
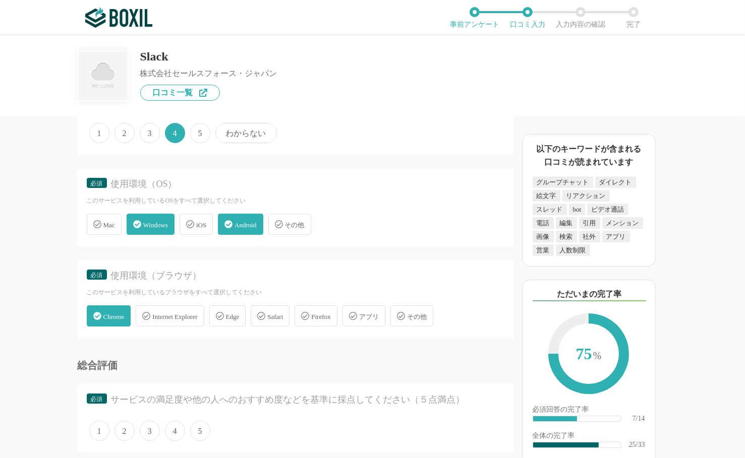
click at [374, 313] on span "アプリ" at bounding box center [369, 317] width 20 height 8
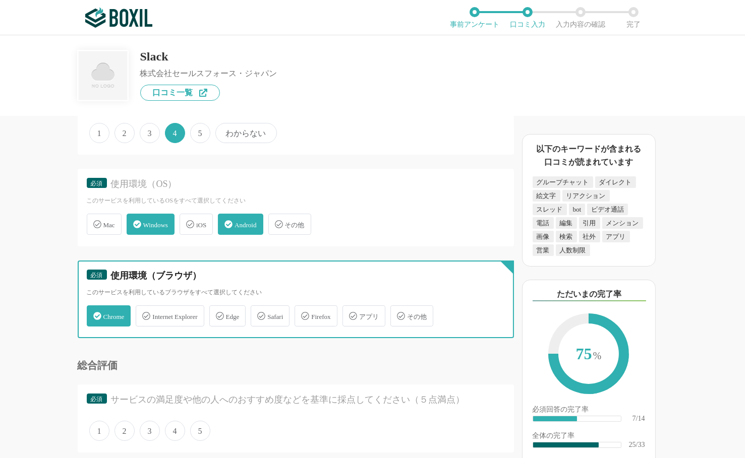
click at [351, 308] on input "アプリ" at bounding box center [347, 310] width 7 height 7
checkbox input "true"
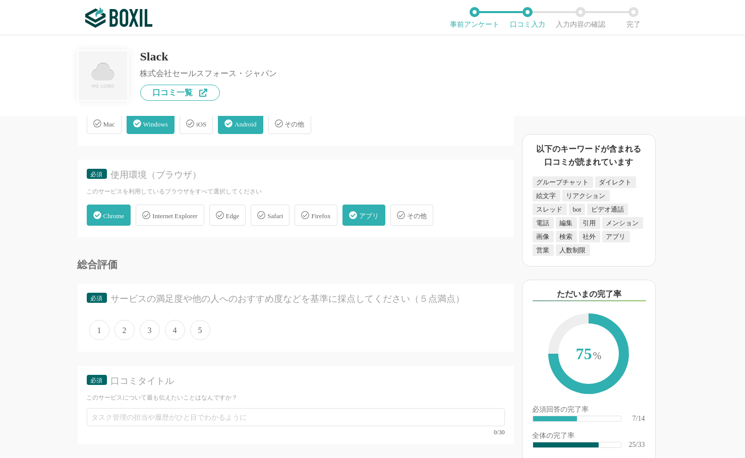
click at [170, 324] on span "4" at bounding box center [175, 330] width 20 height 20
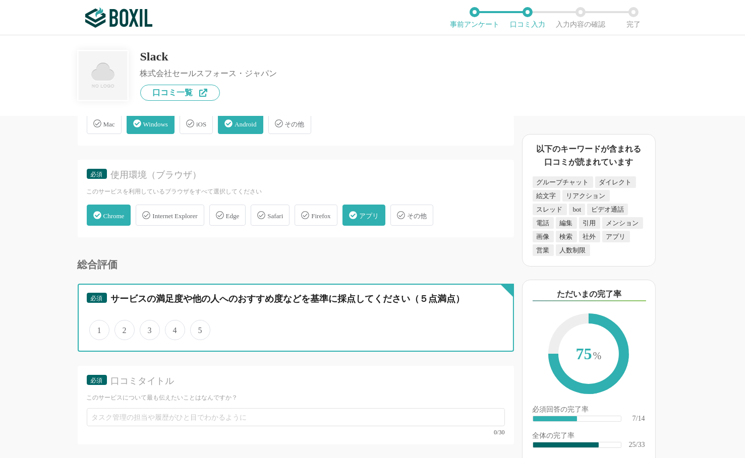
click at [170, 324] on input "4" at bounding box center [170, 325] width 7 height 7
radio input "true"
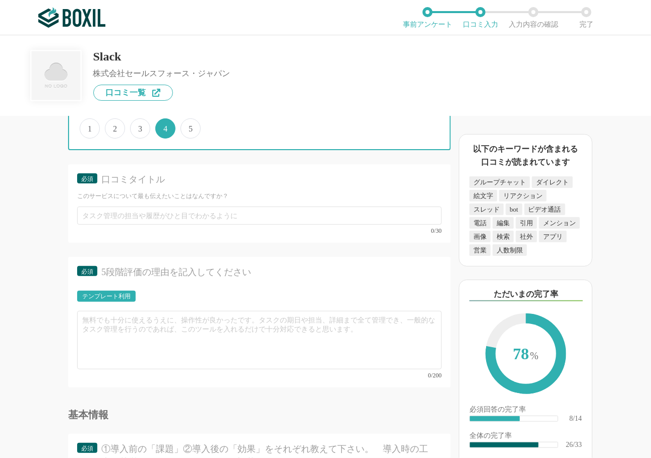
scroll to position [2395, 0]
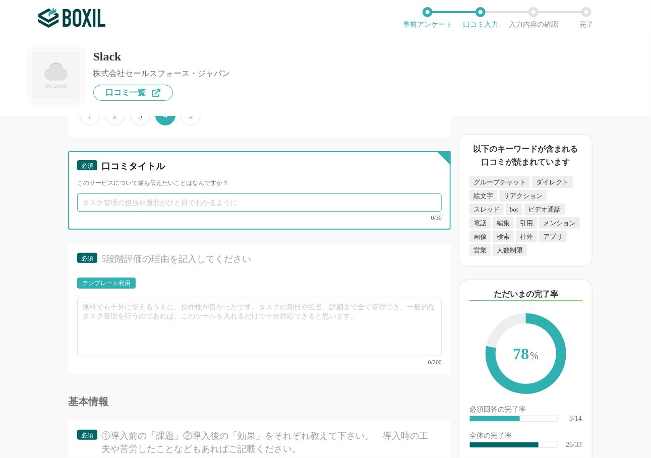
click at [114, 212] on input "text" at bounding box center [259, 203] width 364 height 18
paste input "チームコミュニケーションを革新する最強のツール"
drag, startPoint x: 175, startPoint y: 220, endPoint x: 221, endPoint y: 220, distance: 45.9
click at [222, 212] on input "チームコミュニケーションを革新する最強のツール" at bounding box center [259, 203] width 364 height 18
type input "コミュニケーションをより円滑にする道具"
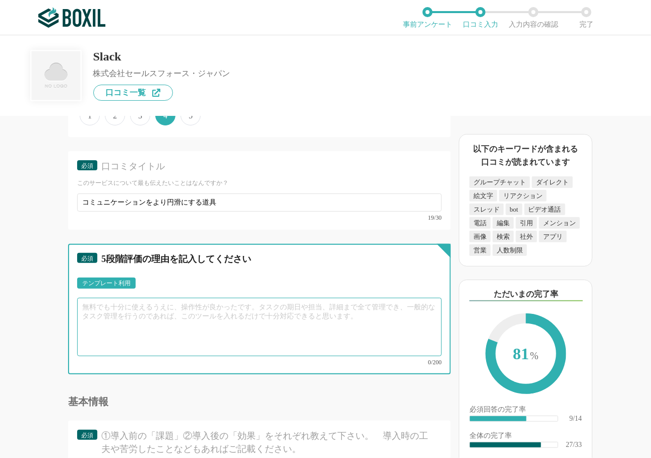
click at [119, 338] on textarea at bounding box center [259, 327] width 364 height 58
paste textarea "Slackは、仕事のコミュニケーションを劇的に変える素晴らしいツールです。直感的なUIと豊富な機能により、メールよりもスピーディーで柔軟な情報共有が可能になり…"
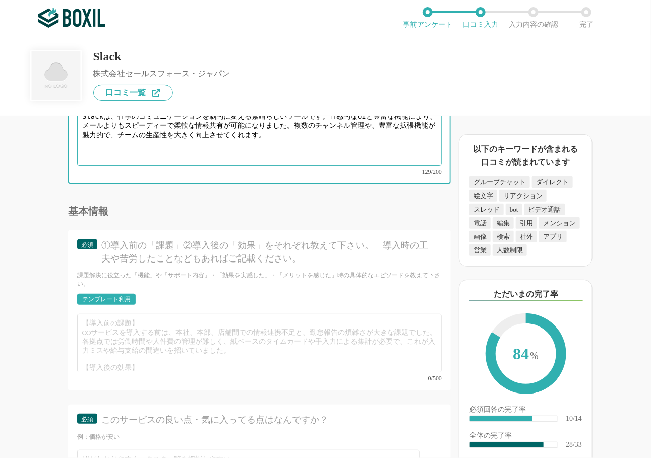
scroll to position [2597, 0]
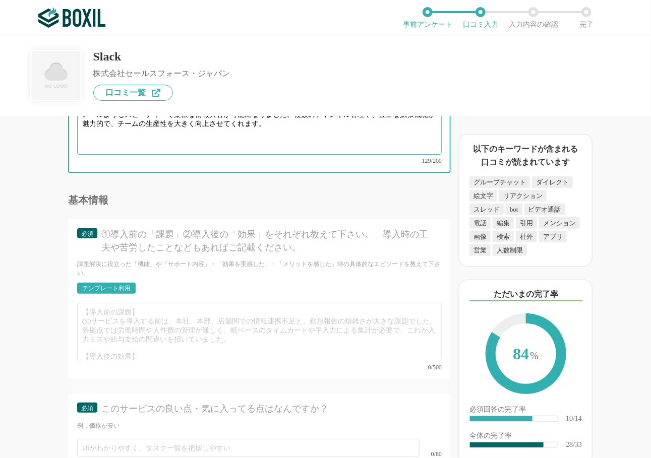
type textarea "Slackは、仕事のコミュニケーションを劇的に変える素晴らしいツールです。直感的なUIと豊富な機能により、メールよりもスピーディーで柔軟な情報共有が可能になり…"
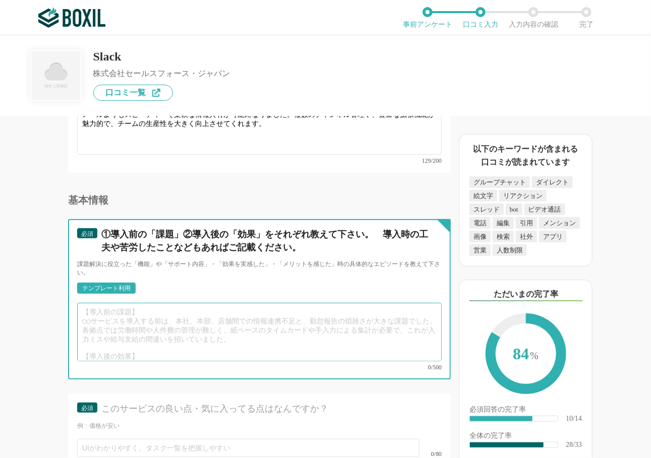
click at [117, 326] on textarea at bounding box center [259, 332] width 364 height 58
paste textarea "【導入前の課題】 以前は、メールベースのコミュニケーションで情報が分散し、重要な連絡が埋もれてしまうことや、リアルタイムな情報共有が難しいという課題がありまし…"
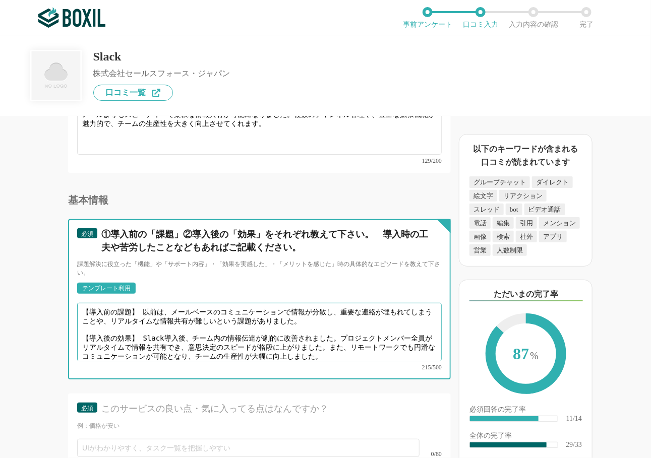
click at [137, 321] on textarea "【導入前の課題】 以前は、メールベースのコミュニケーションで情報が分散し、重要な連絡が埋もれてしまうことや、リアルタイムな情報共有が難しいという課題がありまし…" at bounding box center [259, 332] width 364 height 58
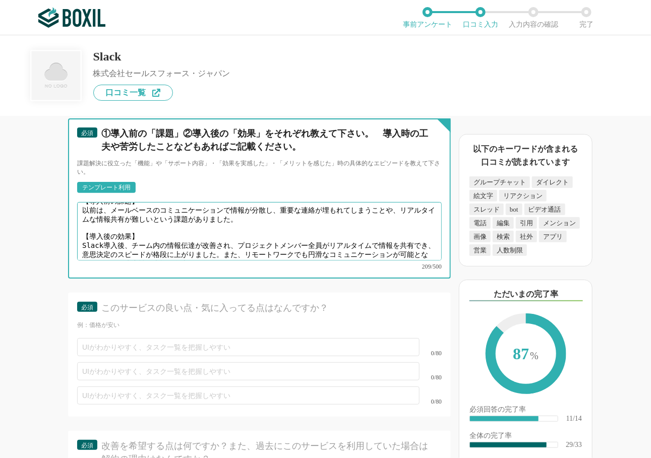
scroll to position [14, 0]
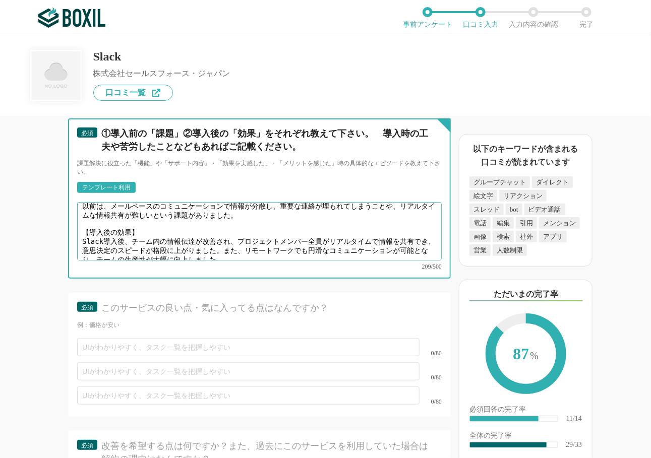
drag, startPoint x: 171, startPoint y: 261, endPoint x: 193, endPoint y: 256, distance: 21.8
click at [193, 256] on textarea "【導入前の課題】 以前は、メールベースのコミュニケーションで情報が分散し、重要な連絡が埋もれてしまうことや、リアルタイムな情報共有が難しいという課題がありまし…" at bounding box center [259, 231] width 364 height 58
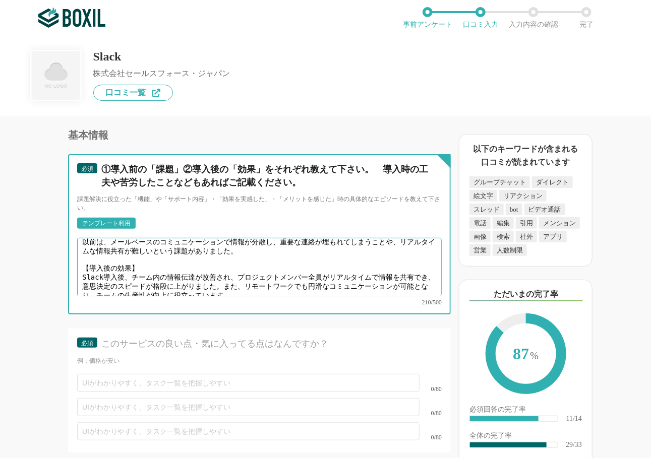
scroll to position [2748, 0]
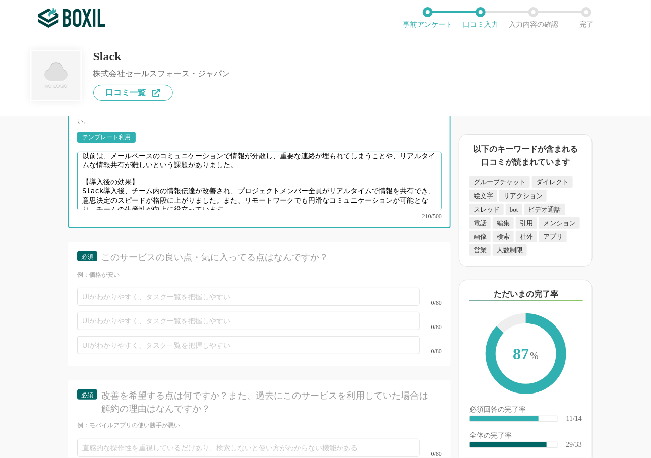
type textarea "【導入前の課題】 以前は、メールベースのコミュニケーションで情報が分散し、重要な連絡が埋もれてしまうことや、リアルタイムな情報共有が難しいという課題がありまし…"
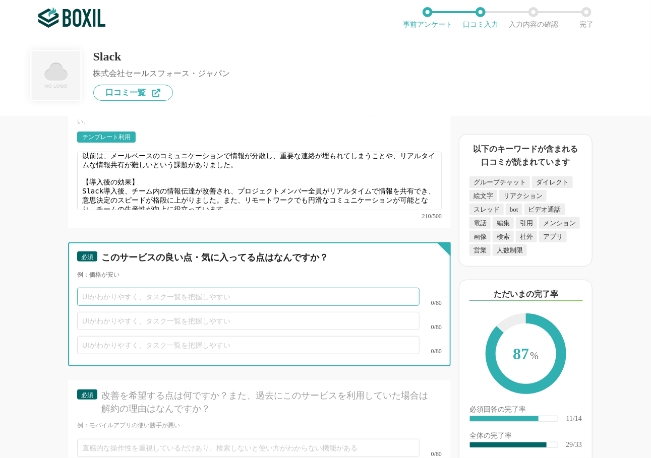
click at [113, 299] on input "text" at bounding box center [248, 297] width 342 height 18
paste input "直感的で使いやすいインターフェース"
drag, startPoint x: 146, startPoint y: 303, endPoint x: 340, endPoint y: 304, distance: 193.6
click at [340, 304] on input "直感的で使いやすいインターフェース" at bounding box center [248, 297] width 342 height 18
type input "直感的で使いやすいUI"
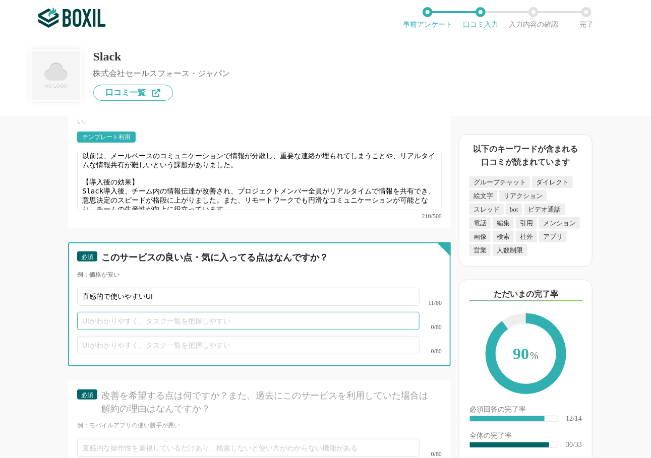
click at [126, 329] on input "text" at bounding box center [248, 321] width 342 height 18
paste input "豊富な拡張機能とカスタマイズ性"
type input "豊富な拡張機能とカスタマイズ性"
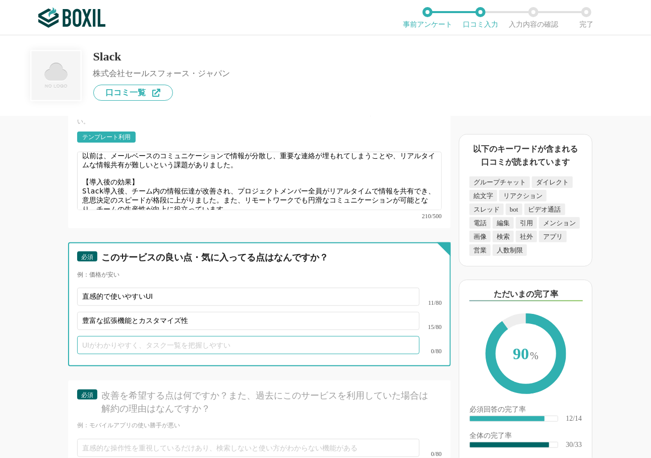
click at [132, 348] on input "text" at bounding box center [248, 345] width 342 height 18
paste input "リアルタイムなコミュニケーション機能"
drag, startPoint x: 82, startPoint y: 349, endPoint x: 43, endPoint y: 348, distance: 38.8
click at [43, 348] on div "ビジネスチャットの機能について（5点満点で評価してください） メール連携 1 2 3 4 5 利用していない ファイル添付 1 2 3 4 5 利用していない…" at bounding box center [225, 287] width 451 height 342
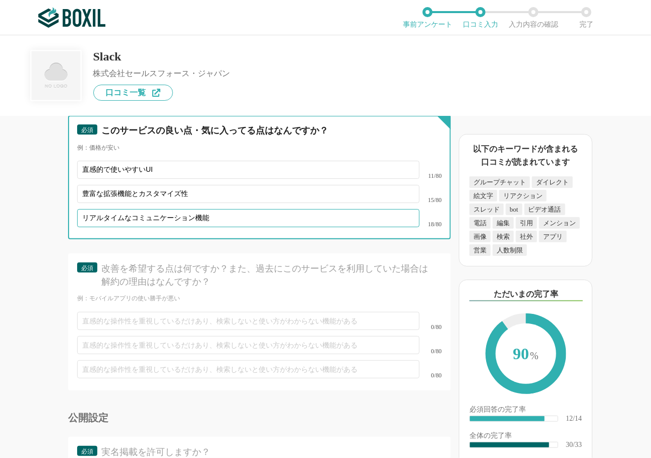
scroll to position [2899, 0]
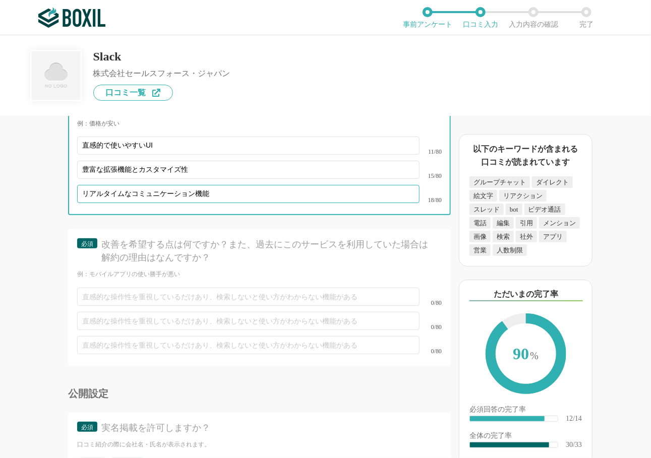
type input "リアルタイムなコミュニケーション機能"
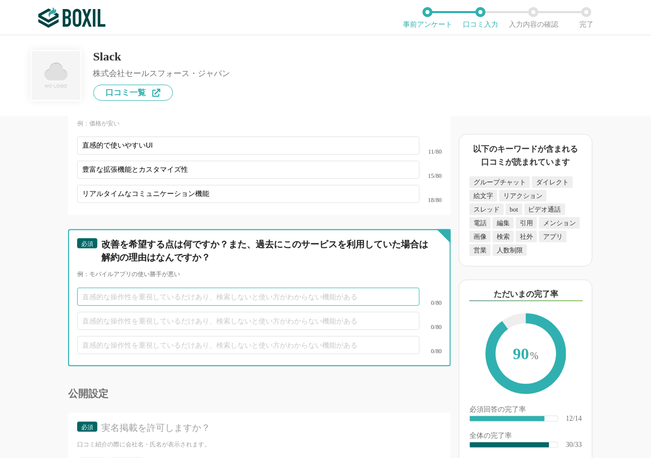
click at [132, 302] on input "text" at bounding box center [248, 297] width 342 height 18
paste input "通知の管理が複雑になりがち"
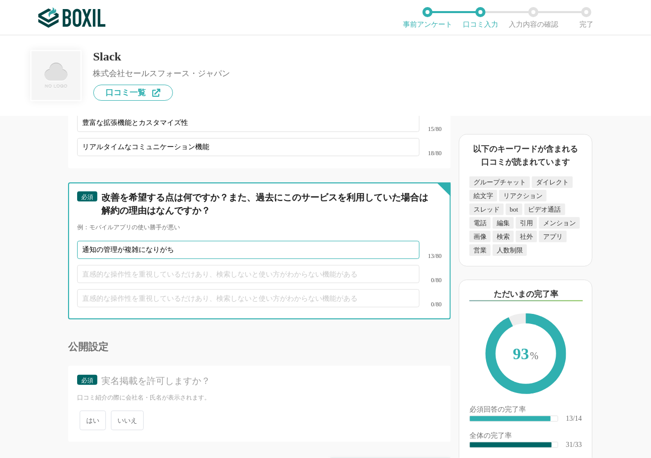
scroll to position [2984, 0]
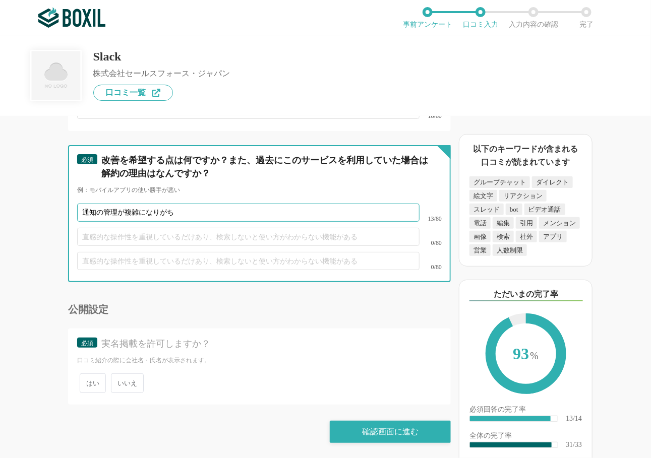
type input "通知の管理が複雑になりがち"
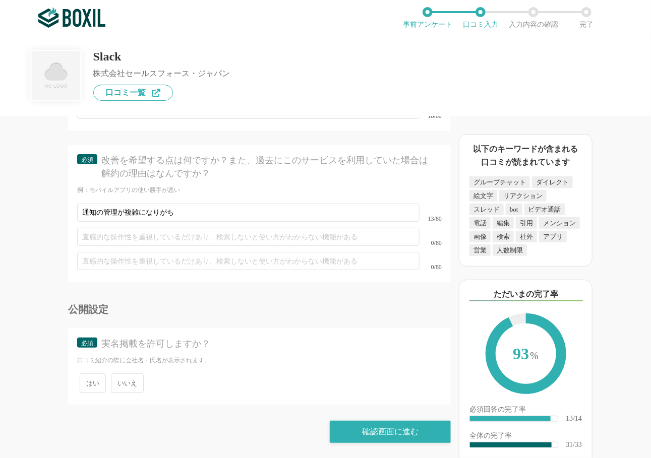
click at [126, 386] on span "いいえ" at bounding box center [127, 384] width 33 height 20
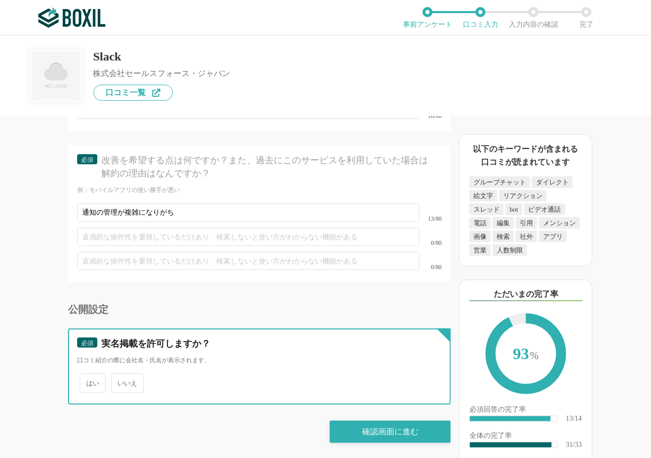
click at [120, 382] on input "いいえ" at bounding box center [116, 378] width 7 height 7
radio input "true"
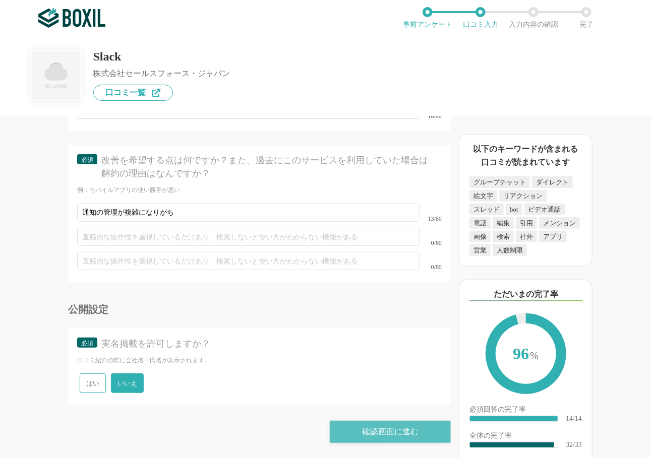
click at [384, 435] on div "確認画面に進む" at bounding box center [390, 432] width 121 height 22
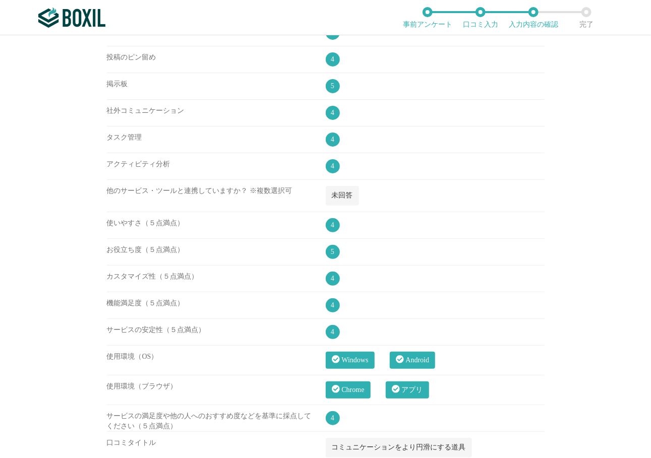
scroll to position [1246, 0]
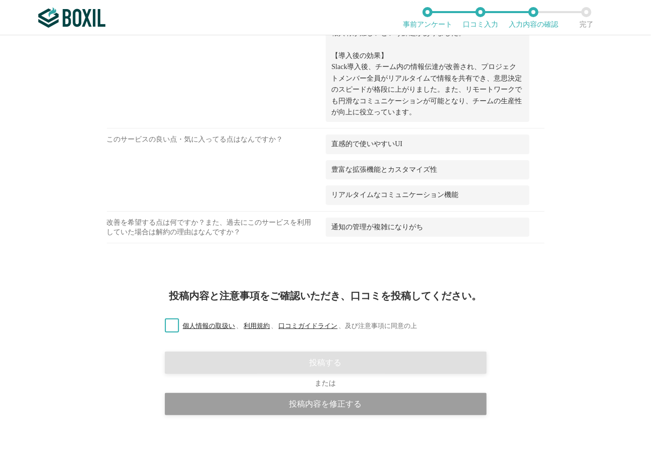
click at [167, 321] on label "個人情報の取扱い 、 利用規約 、 口コミガイドライン 、 及び注意事項に同意の上" at bounding box center [287, 326] width 261 height 11
click at [0, 0] on input "個人情報の取扱い 、 利用規約 、 口コミガイドライン 、 及び注意事項に同意の上" at bounding box center [0, 0] width 0 height 0
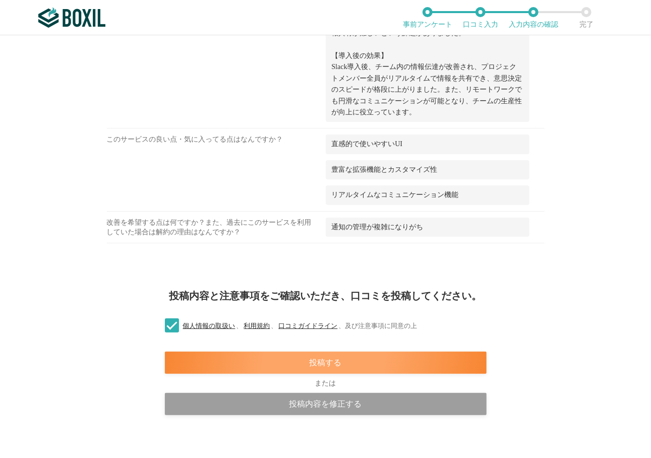
click at [384, 352] on div "投稿する" at bounding box center [326, 363] width 322 height 22
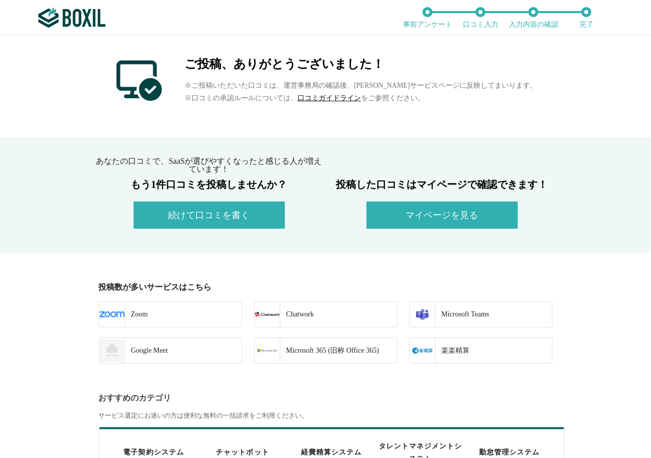
click at [93, 27] on img at bounding box center [71, 18] width 67 height 20
